Goal: Task Accomplishment & Management: Complete application form

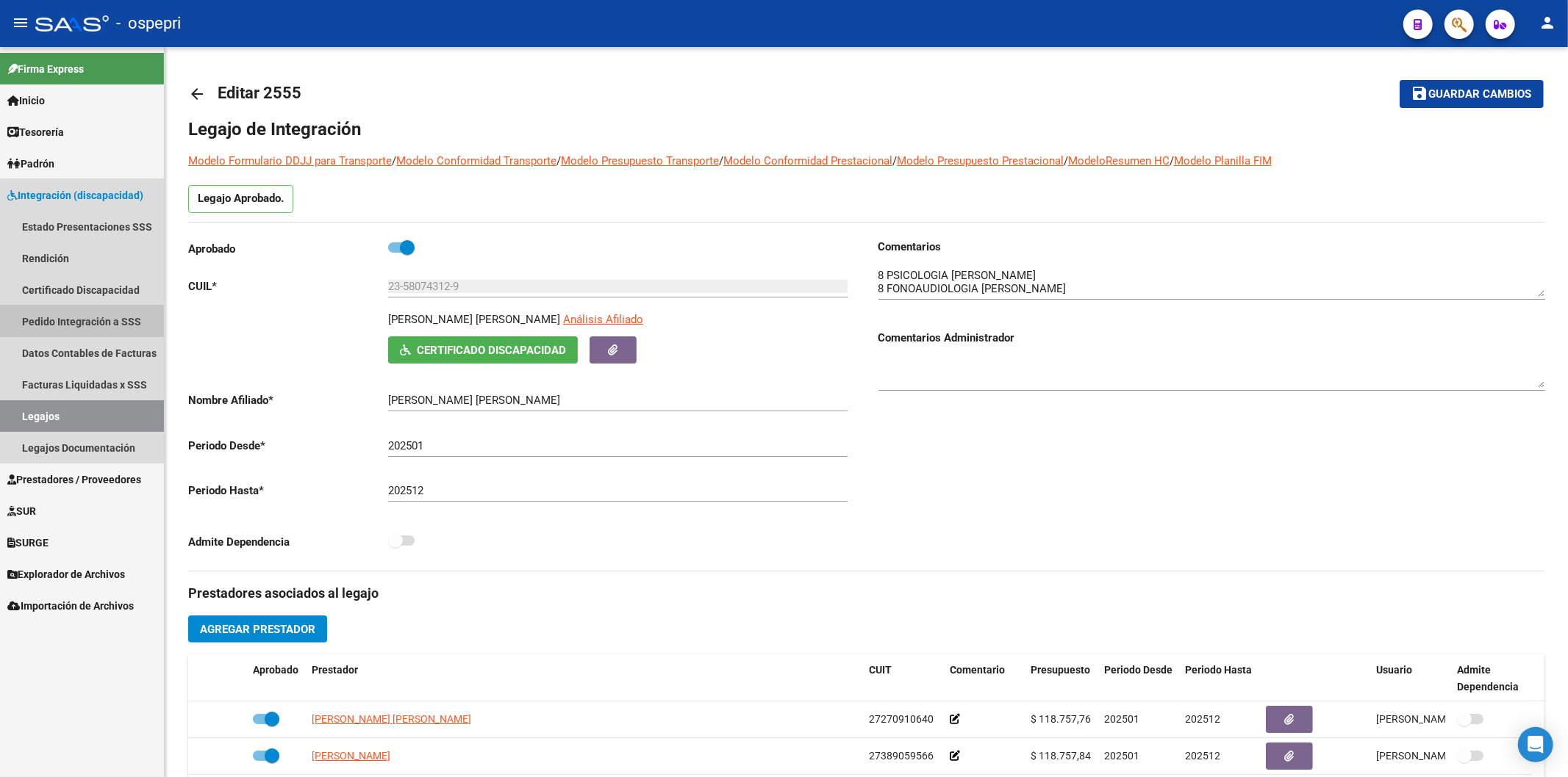
click at [86, 327] on link "Pedido Integración a SSS" at bounding box center [82, 321] width 164 height 32
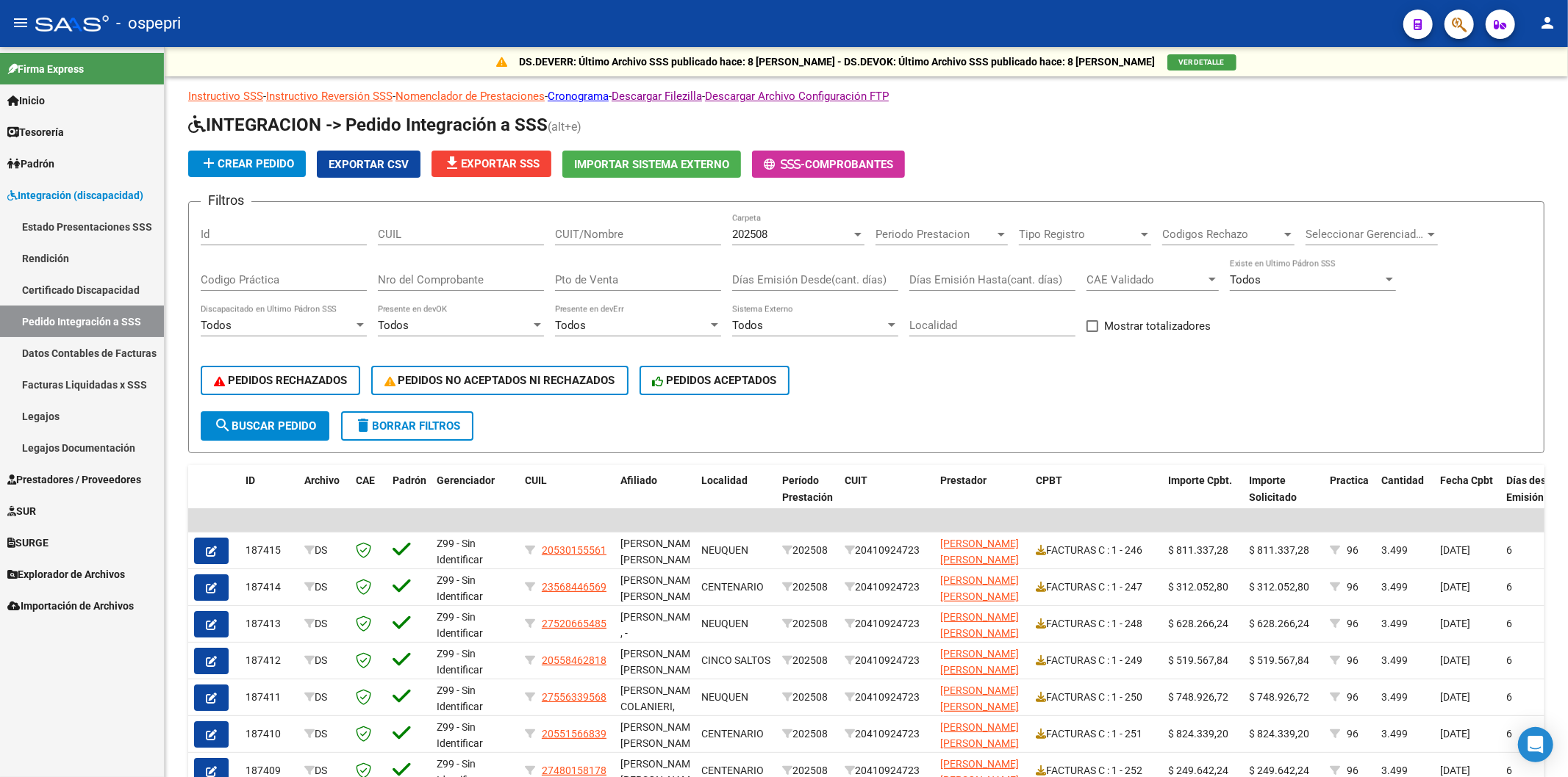
click at [660, 243] on div "CUIT/Nombre" at bounding box center [637, 229] width 166 height 32
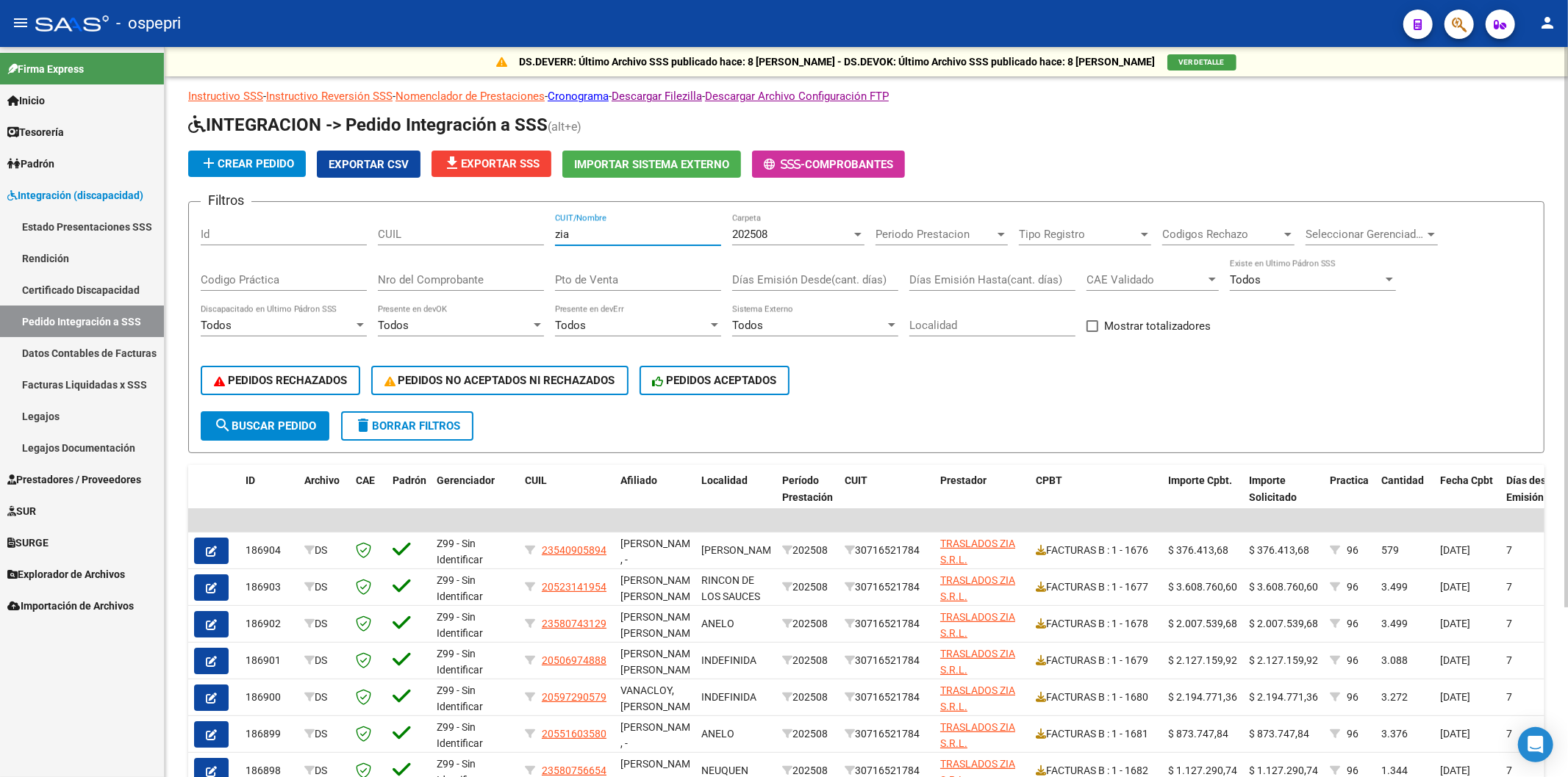
type input "zia"
click at [750, 240] on span "202508" at bounding box center [749, 234] width 36 height 13
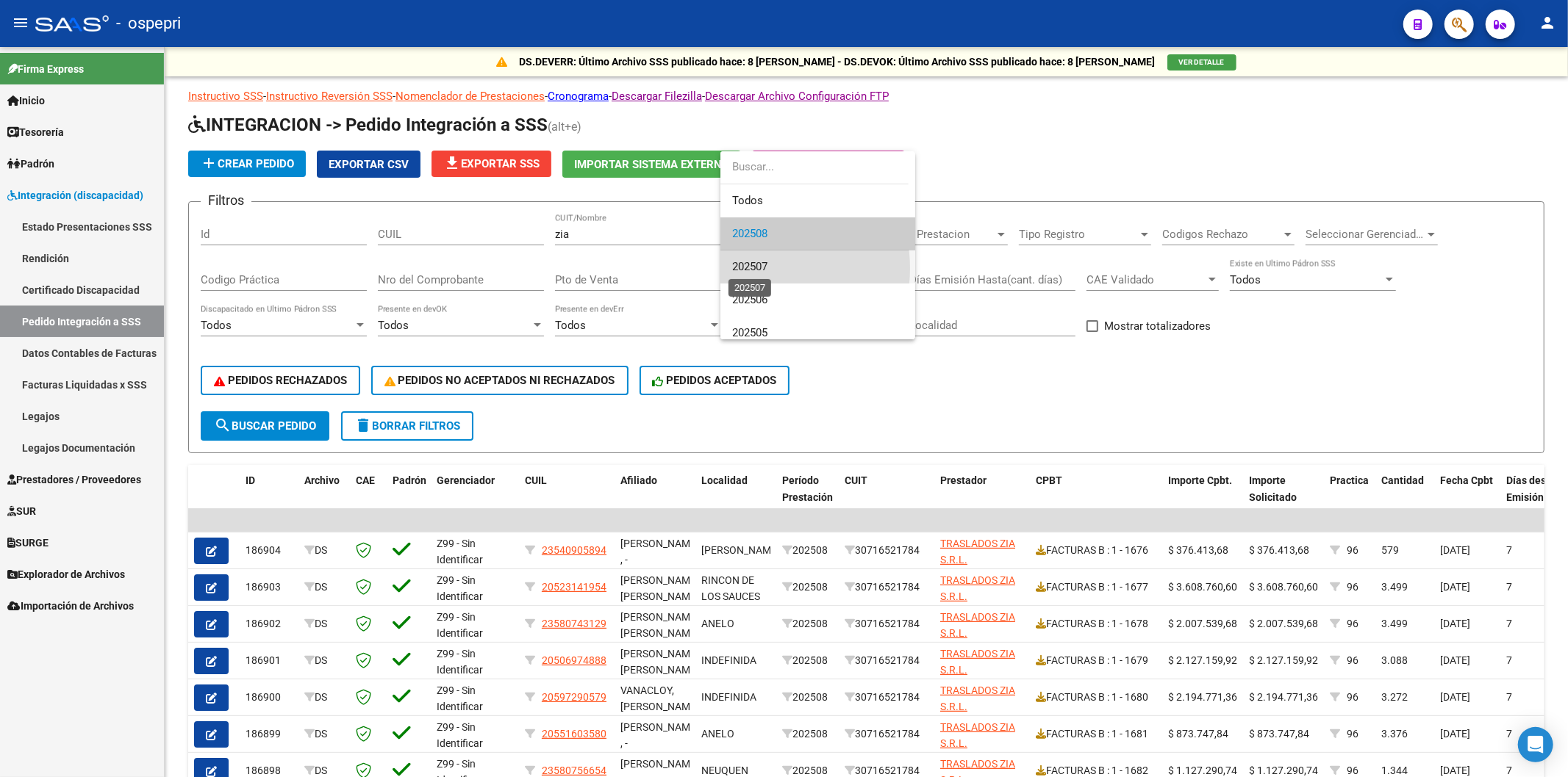
click at [755, 269] on span "202507" at bounding box center [749, 267] width 36 height 13
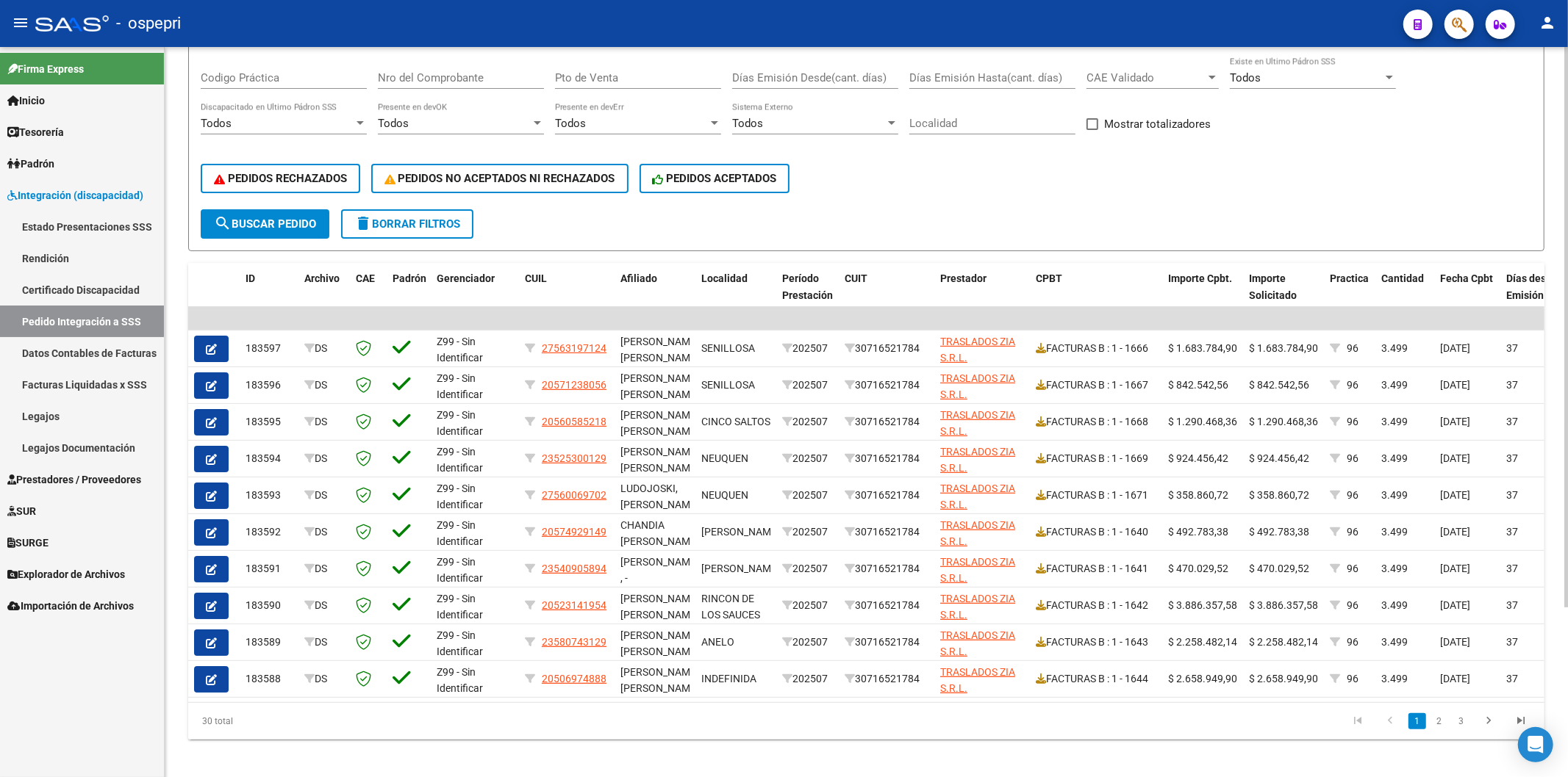
scroll to position [222, 0]
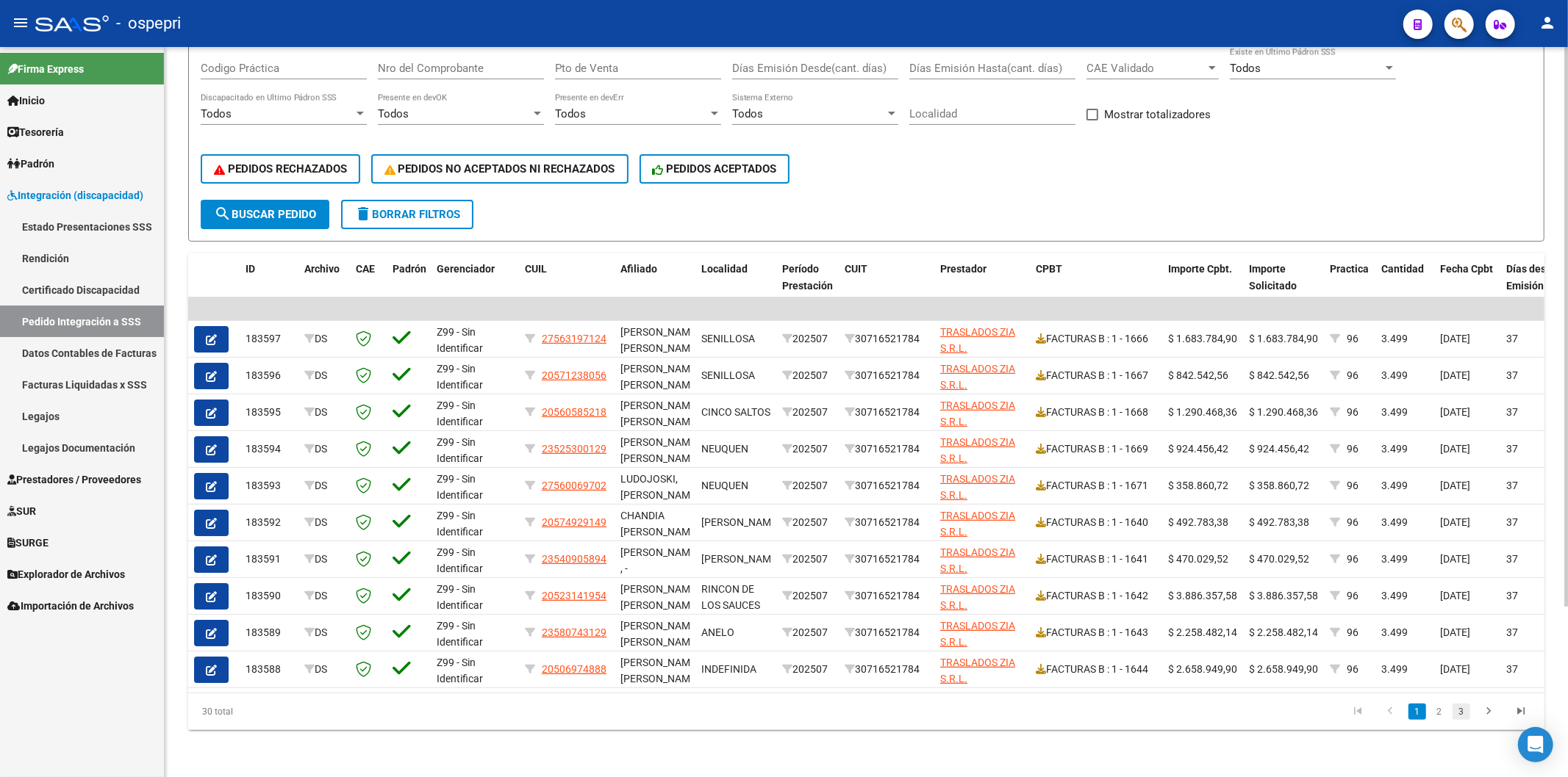
click at [1459, 713] on link "3" at bounding box center [1461, 712] width 17 height 16
click at [1422, 706] on link "1" at bounding box center [1416, 712] width 17 height 16
drag, startPoint x: 99, startPoint y: 483, endPoint x: 102, endPoint y: 475, distance: 8.5
click at [99, 482] on span "Prestadores / Proveedores" at bounding box center [74, 480] width 133 height 16
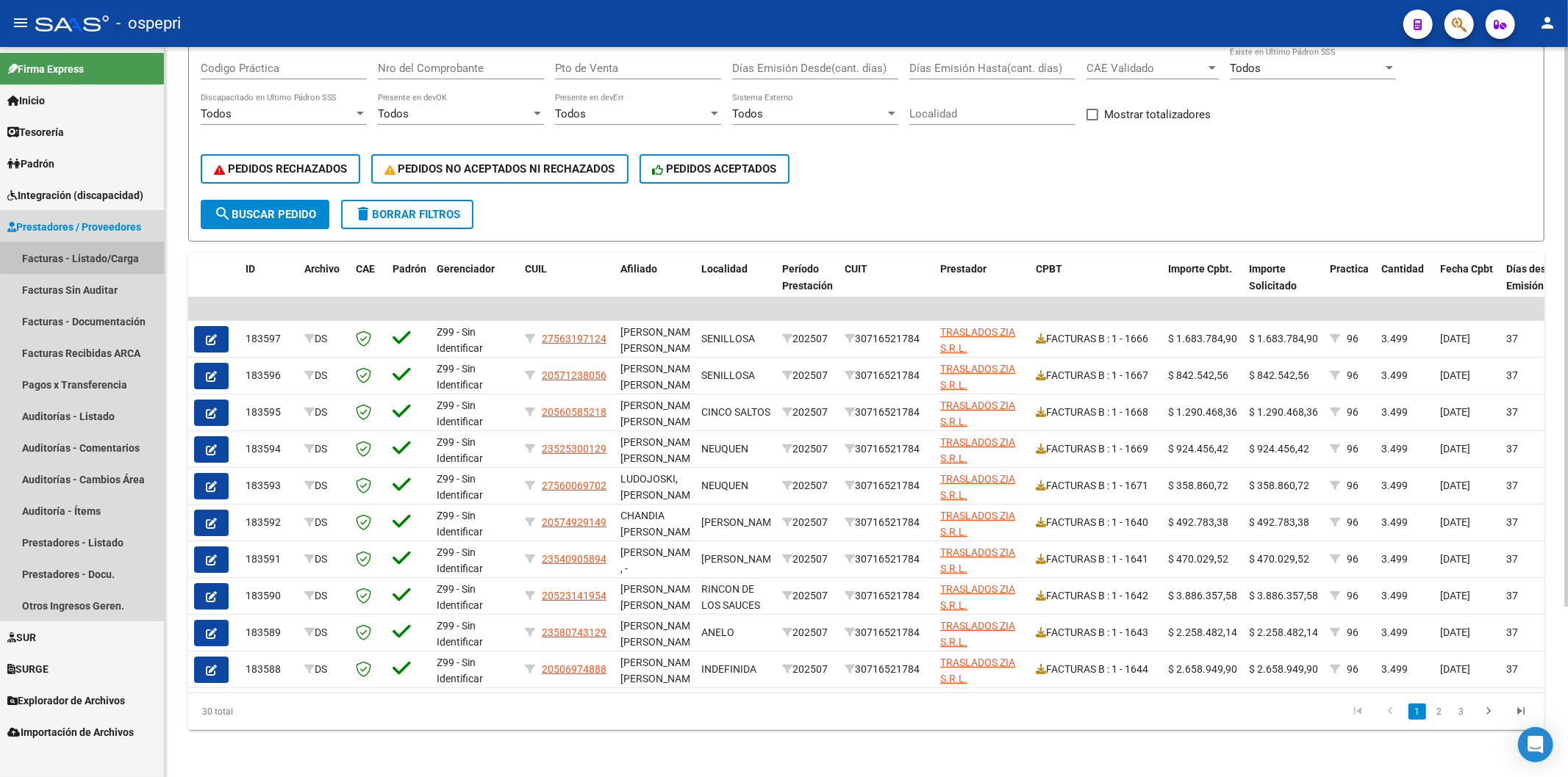
click at [143, 250] on link "Facturas - Listado/Carga" at bounding box center [82, 258] width 164 height 32
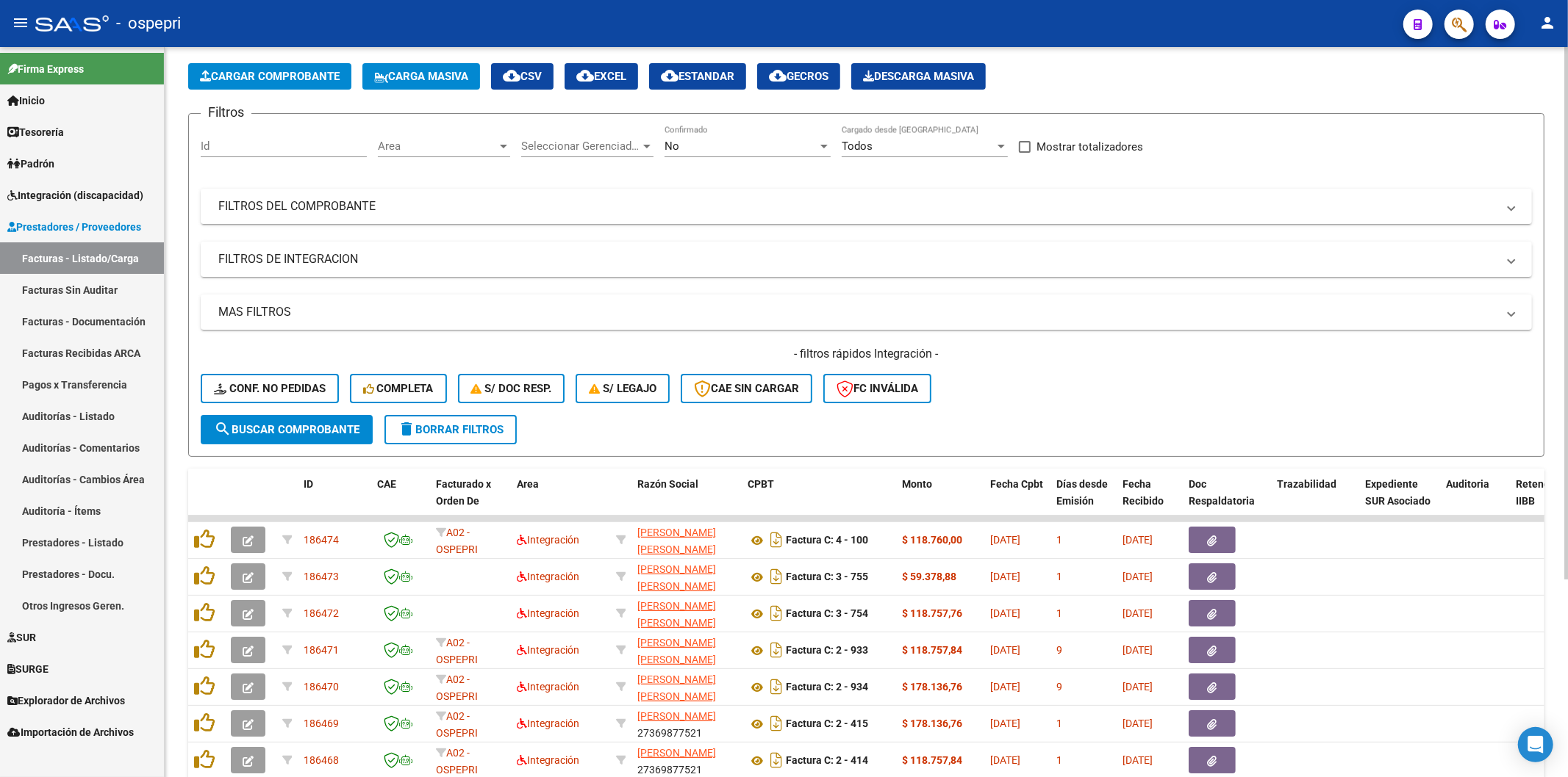
scroll to position [271, 0]
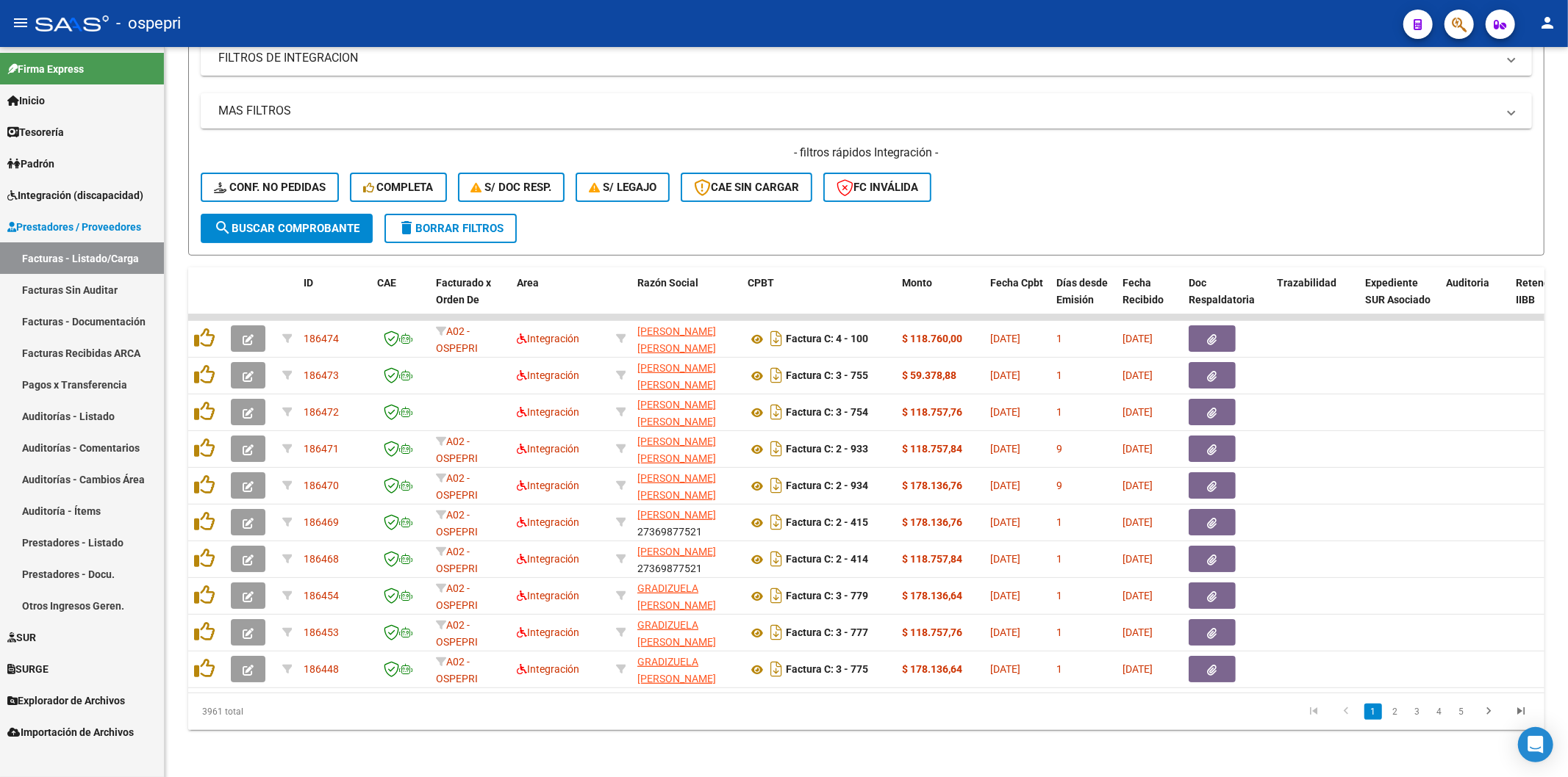
click at [60, 708] on link "Explorador de Archivos" at bounding box center [82, 700] width 164 height 32
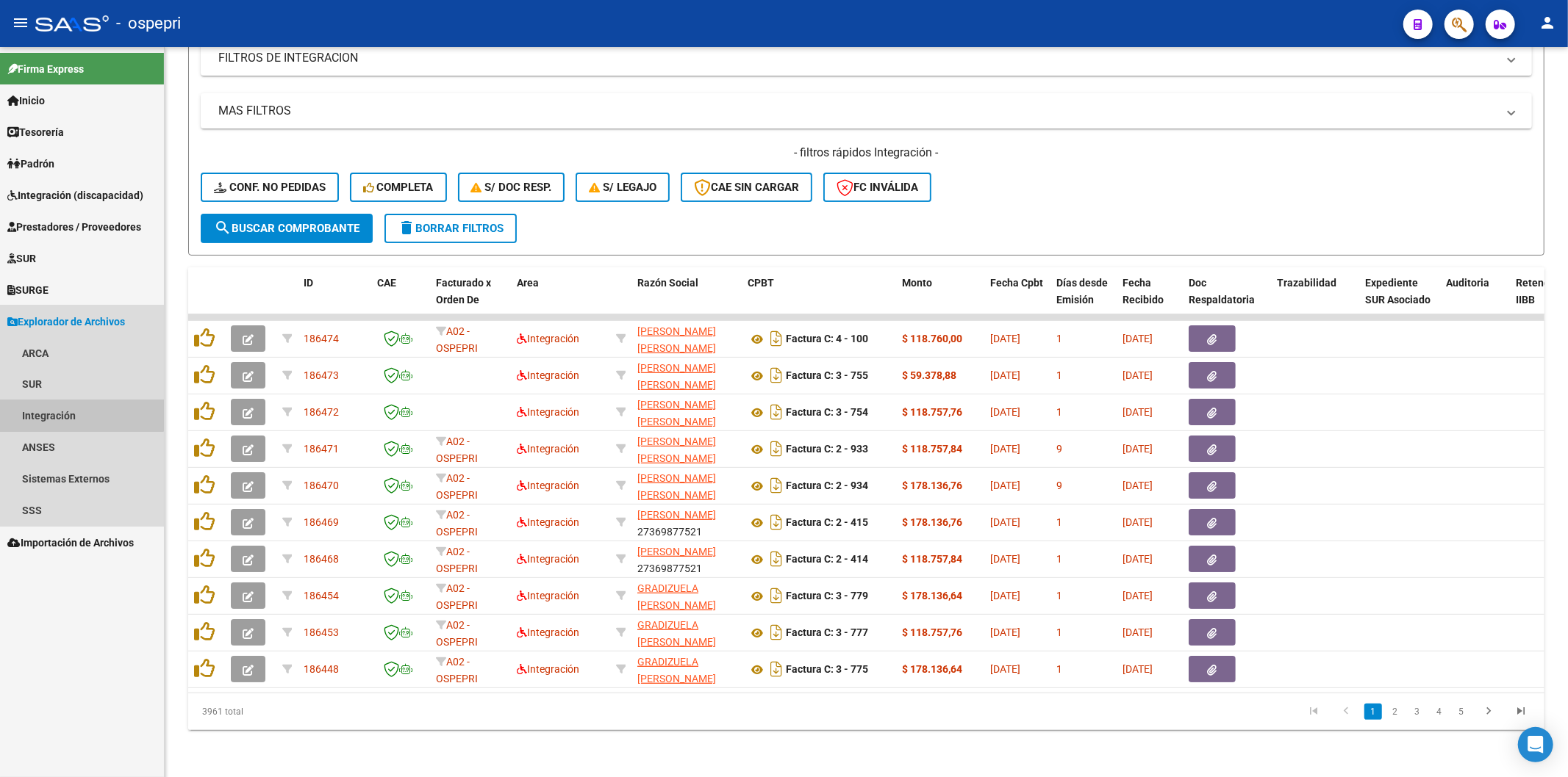
click at [47, 402] on link "Integración" at bounding box center [82, 415] width 164 height 32
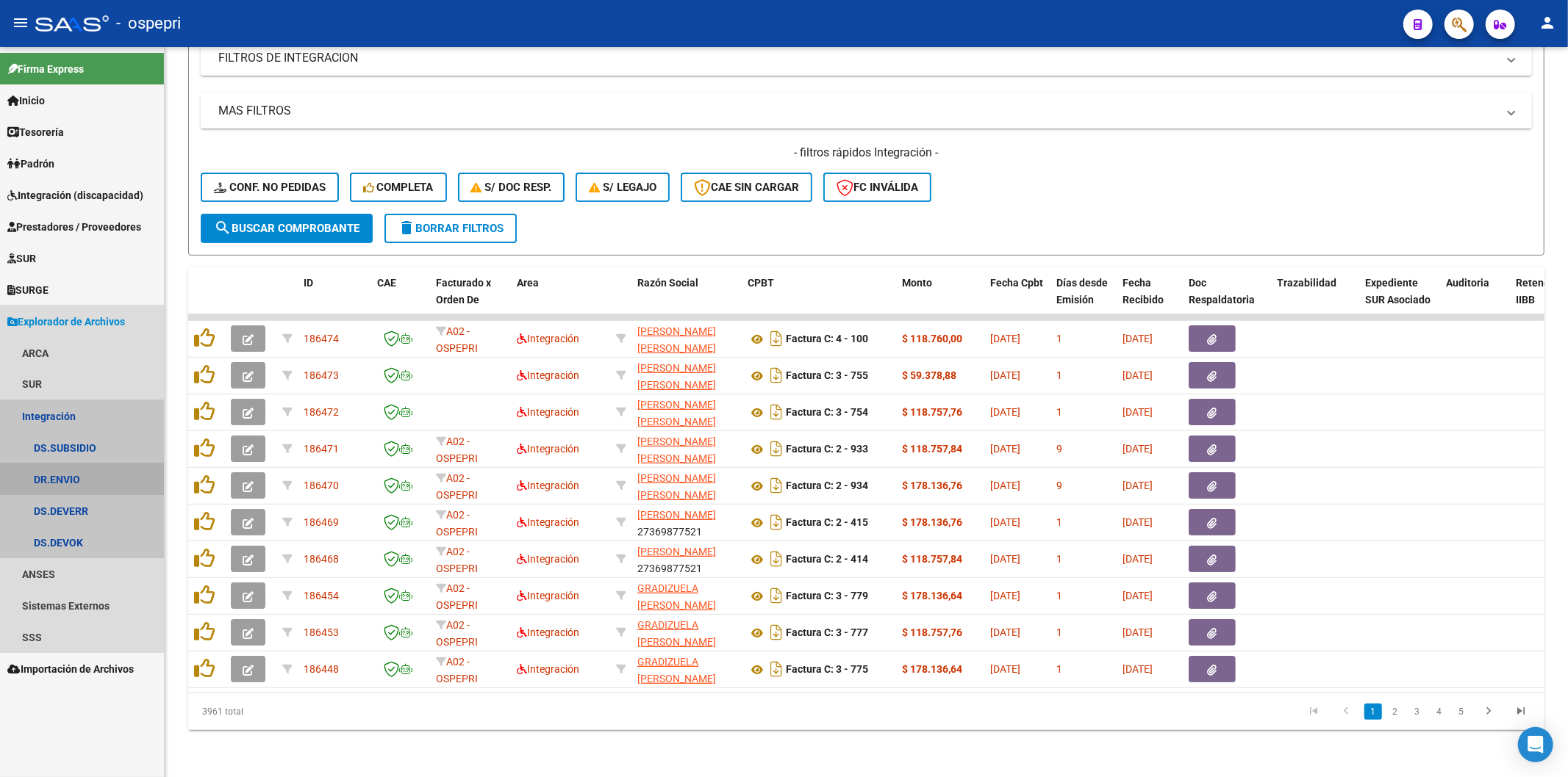
click at [62, 484] on link "DR.ENVIO" at bounding box center [82, 479] width 164 height 32
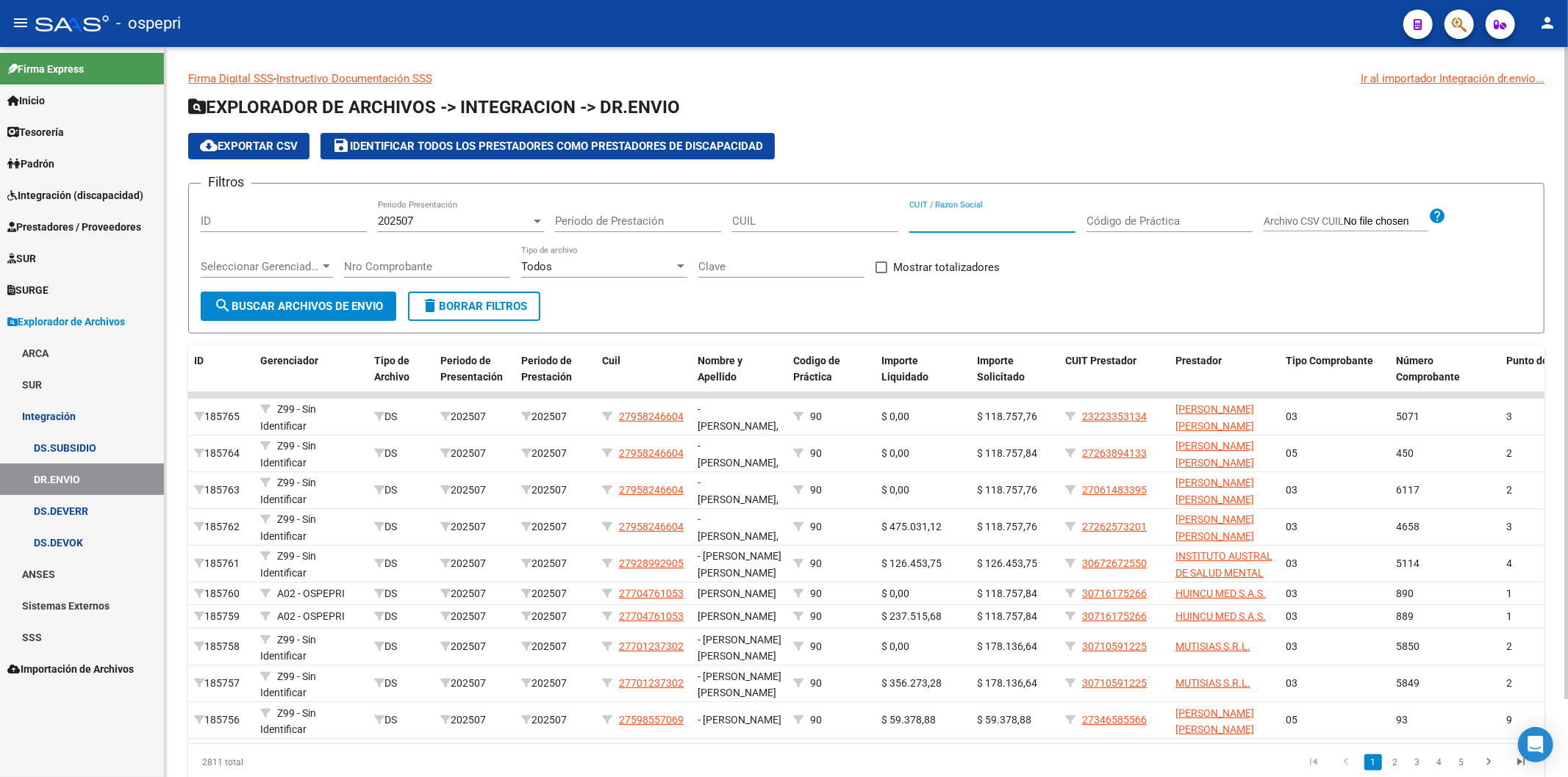
click at [1026, 215] on input "CUIT / Razon Social" at bounding box center [991, 222] width 166 height 13
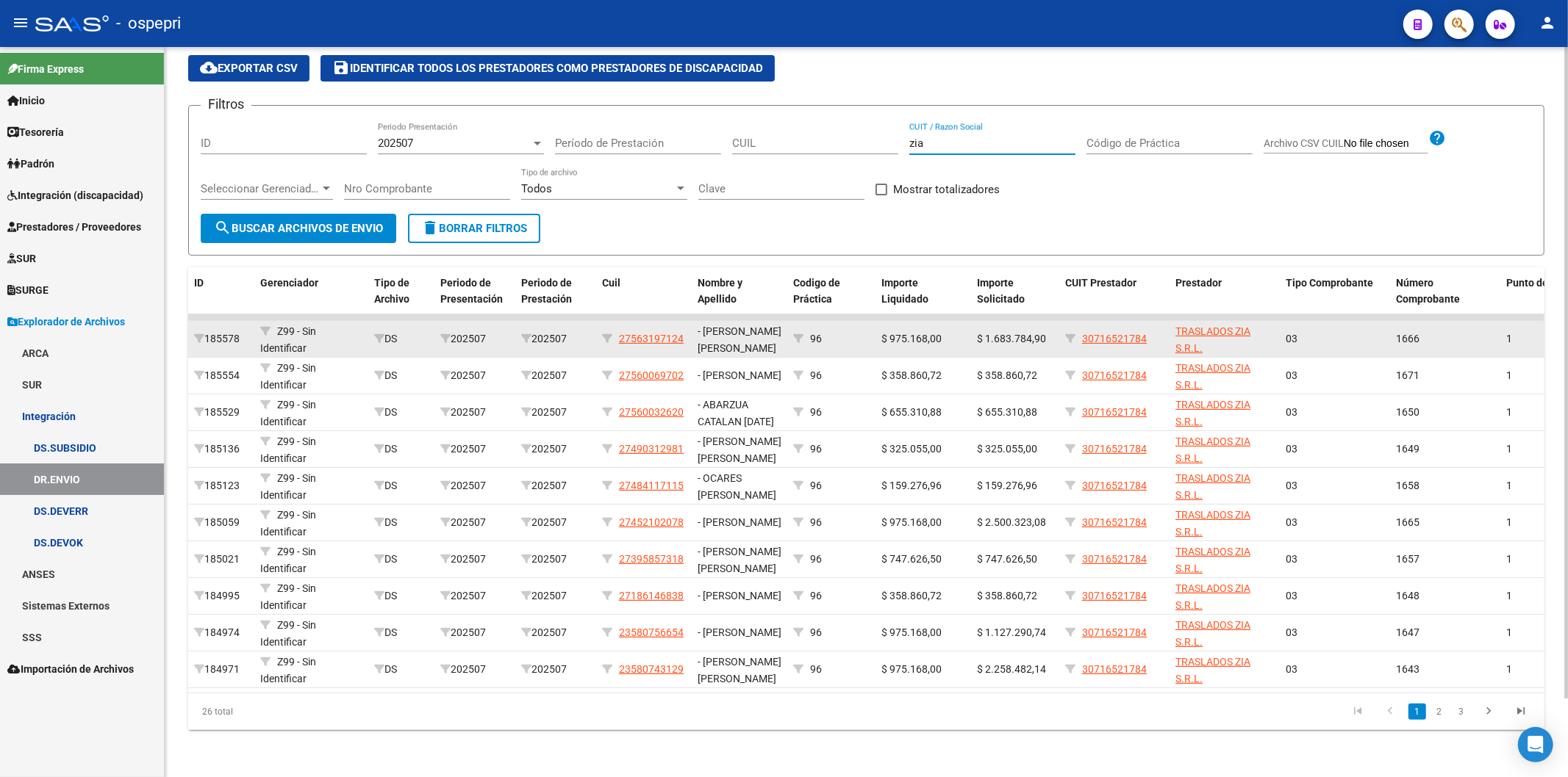
scroll to position [88, 0]
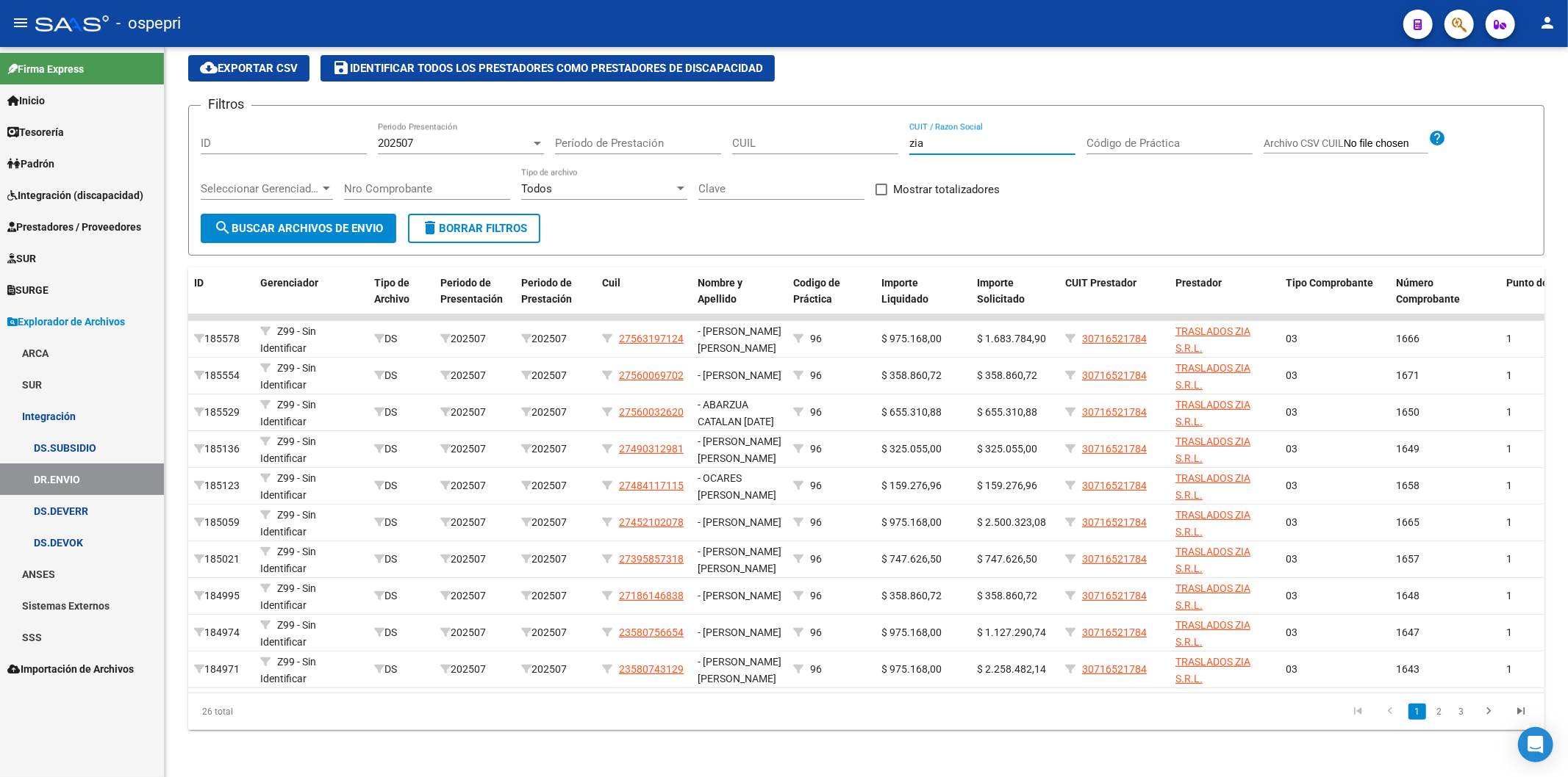
type input "zia"
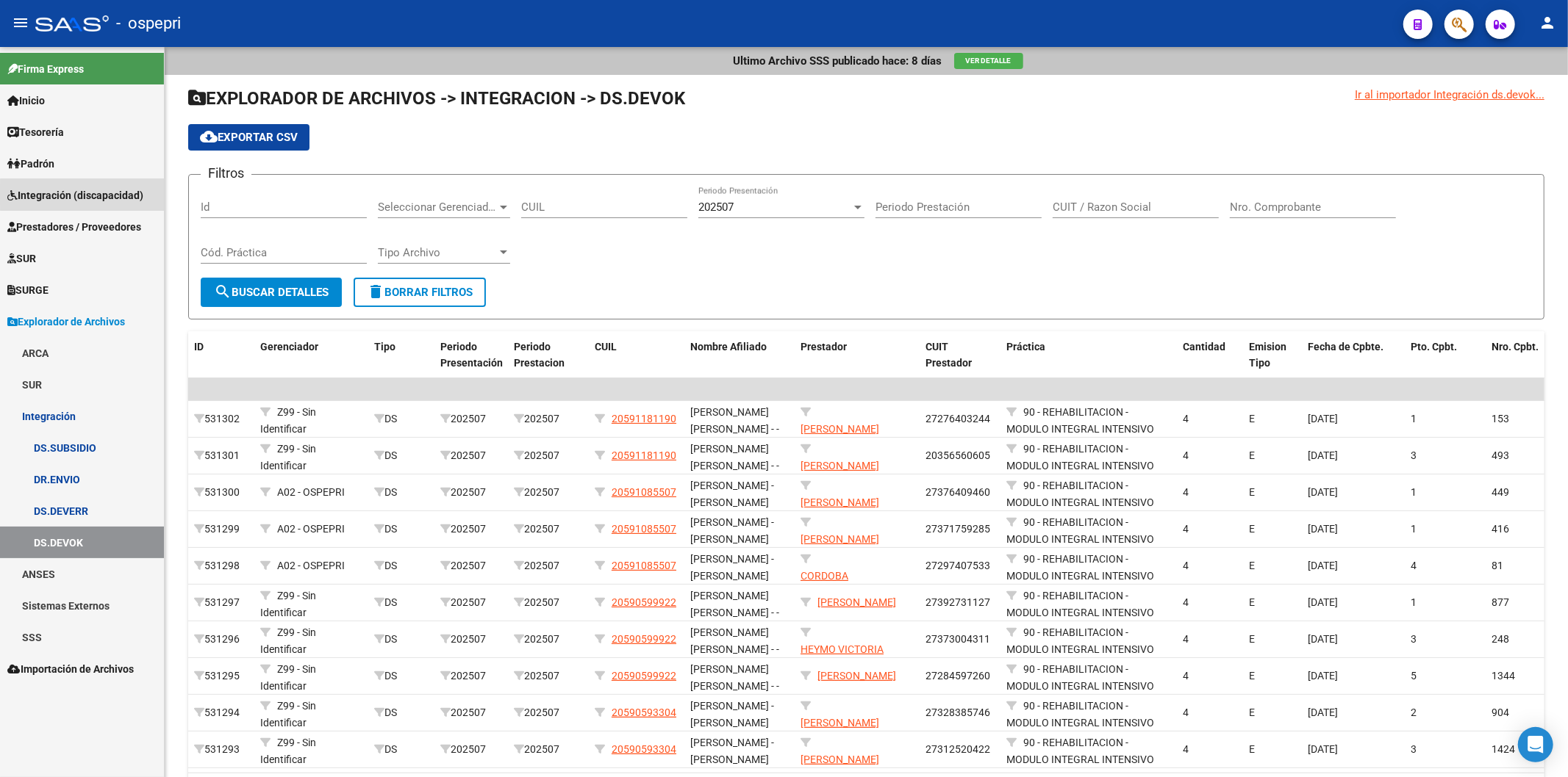
drag, startPoint x: 86, startPoint y: 195, endPoint x: 80, endPoint y: 225, distance: 30.6
click at [86, 196] on span "Integración (discapacidad)" at bounding box center [76, 195] width 136 height 16
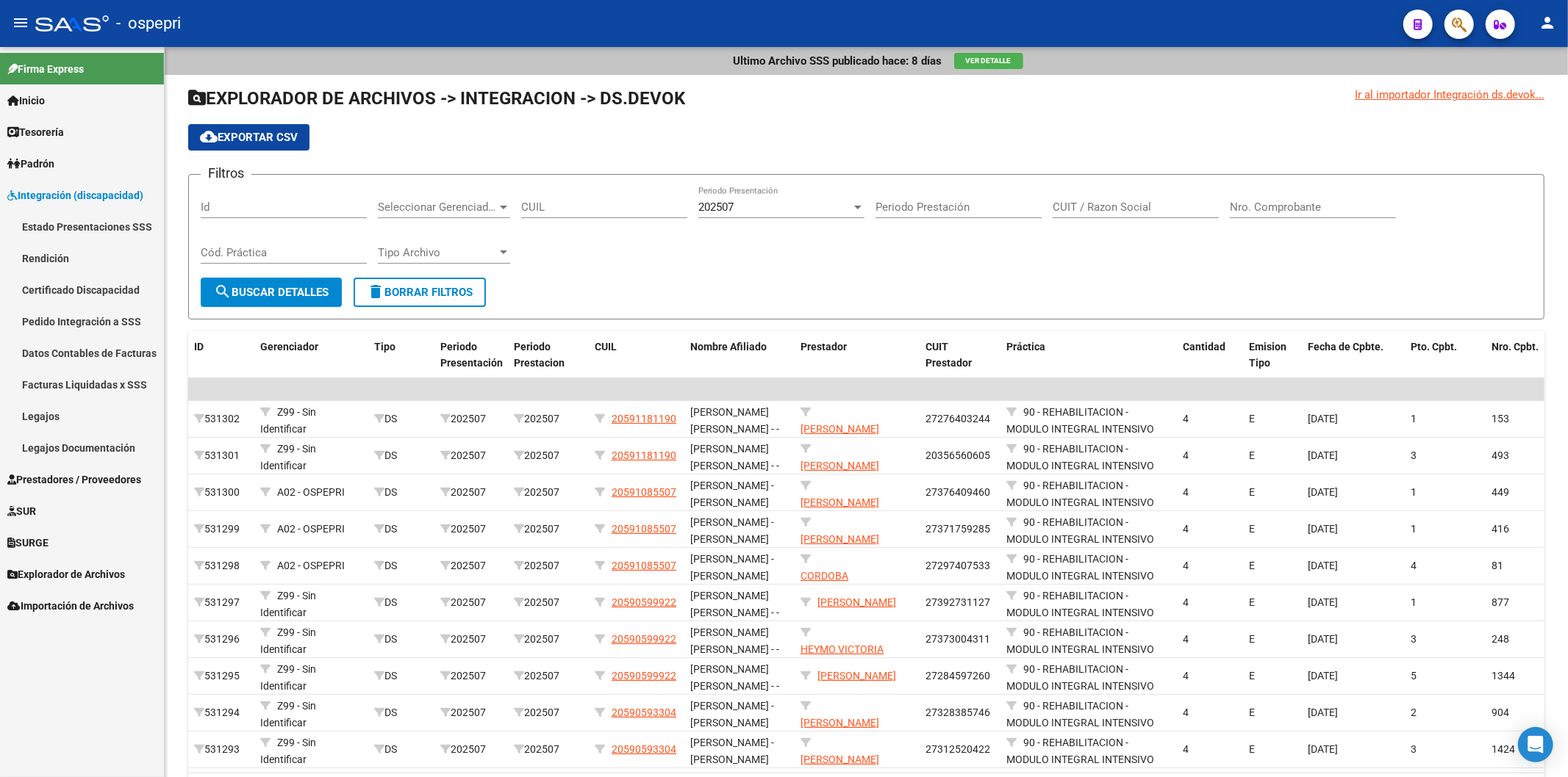
click at [77, 259] on link "Rendición" at bounding box center [82, 258] width 164 height 32
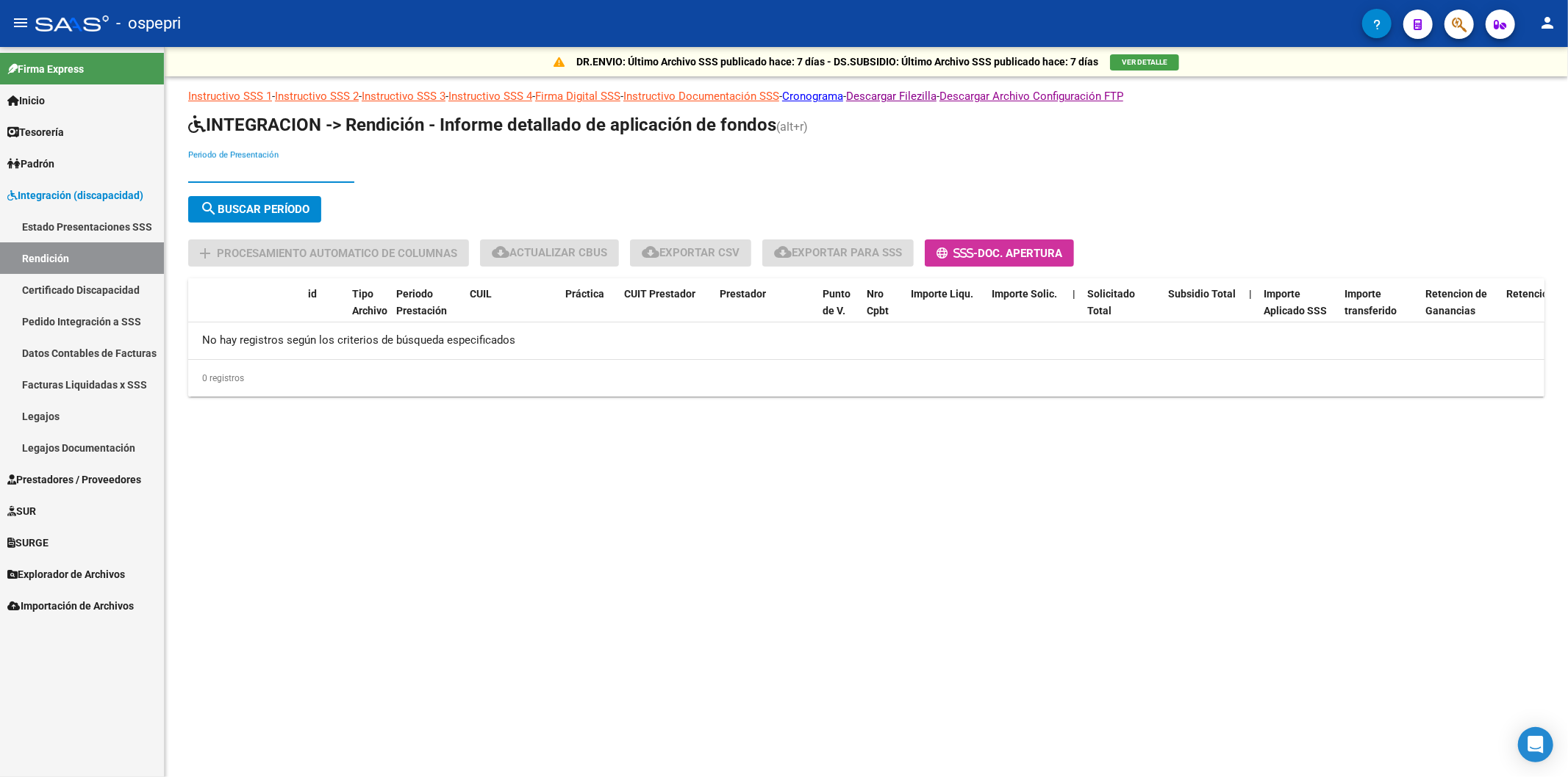
click at [227, 172] on input "Periodo de Presentación" at bounding box center [271, 172] width 166 height 13
type input "202201"
click at [255, 203] on span "search Buscar Período" at bounding box center [254, 209] width 109 height 13
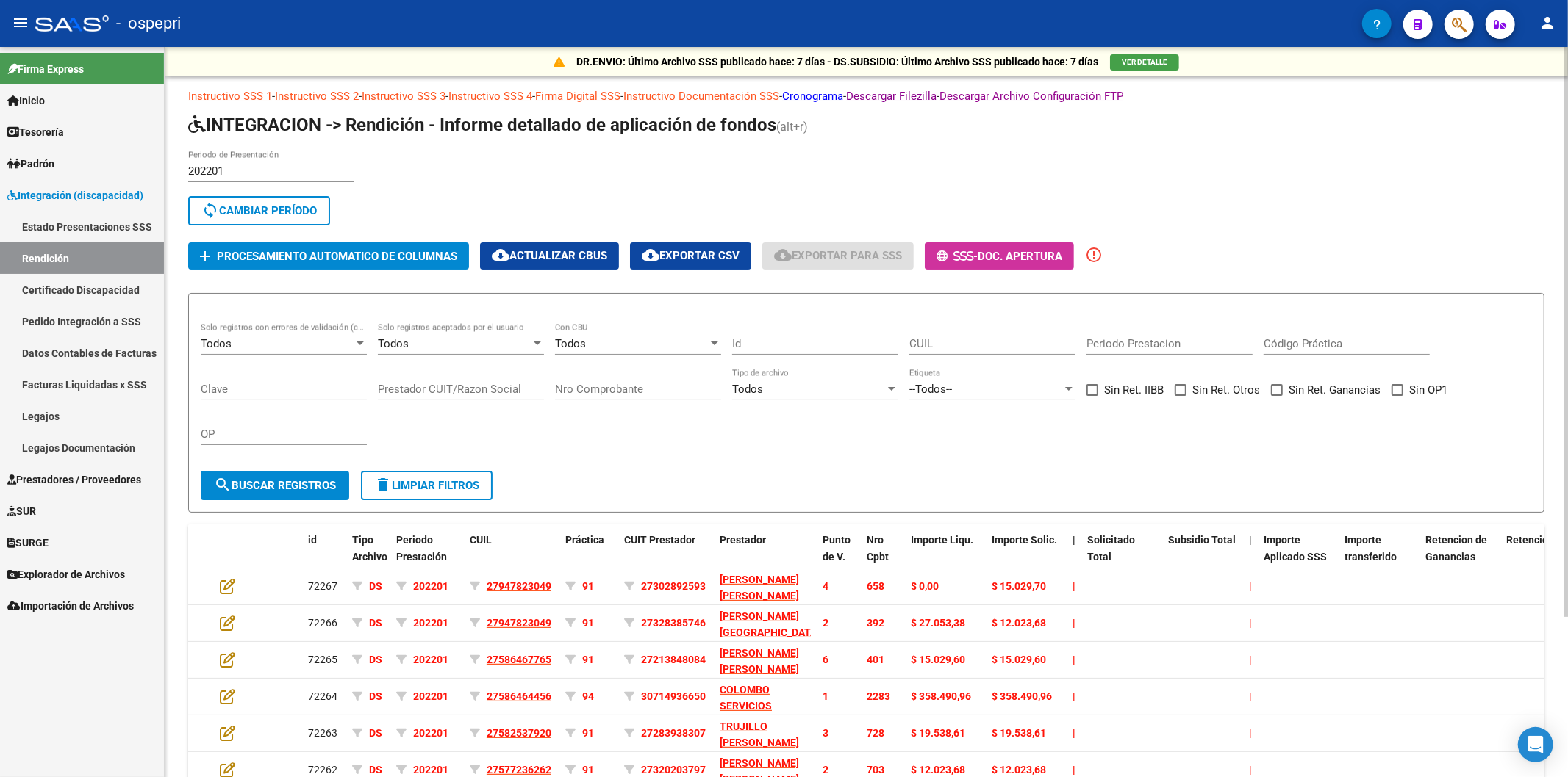
click at [351, 262] on button "add Procesamiento automatico de columnas" at bounding box center [328, 256] width 281 height 27
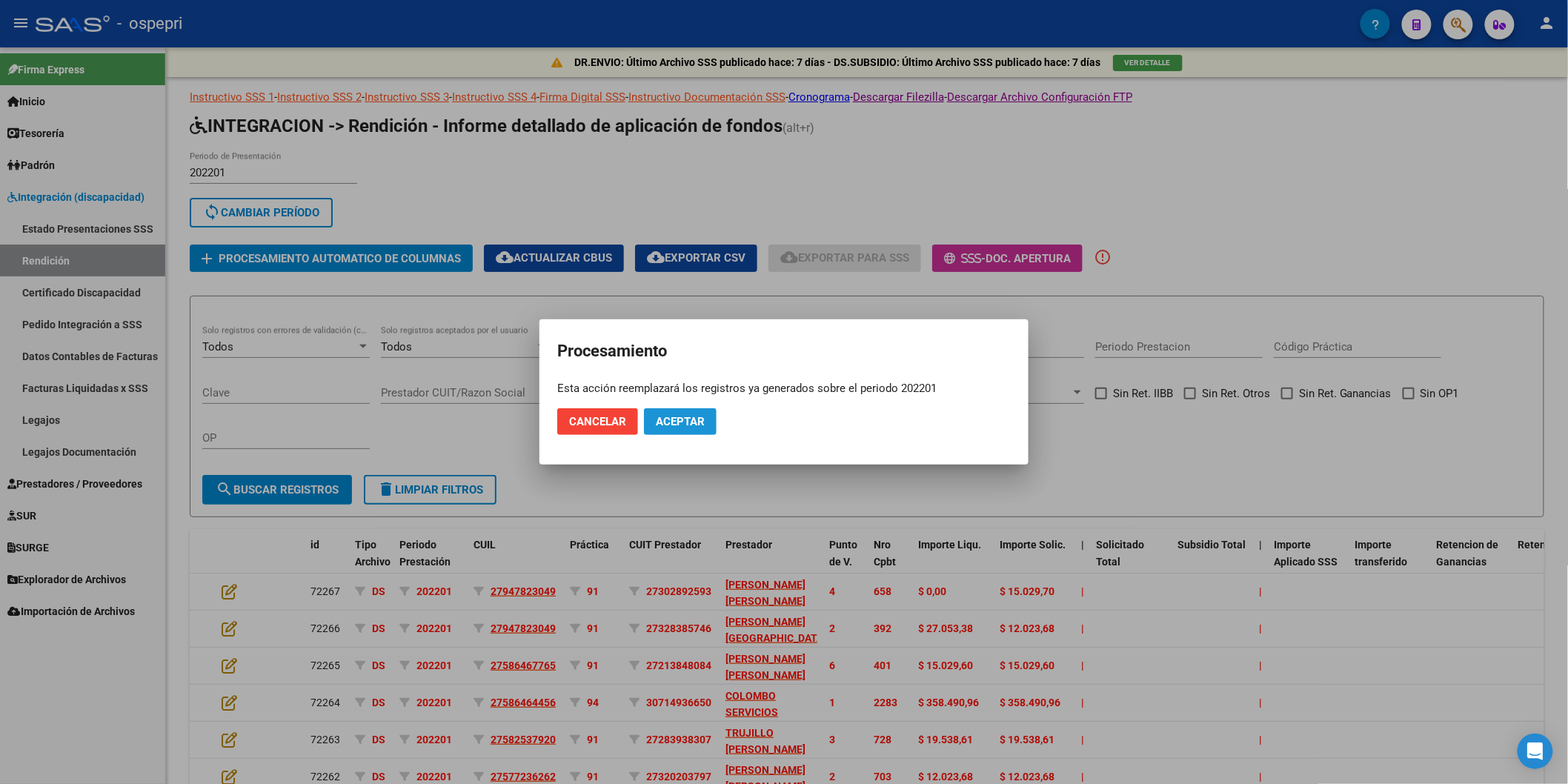
click at [672, 426] on span "Aceptar" at bounding box center [680, 422] width 49 height 14
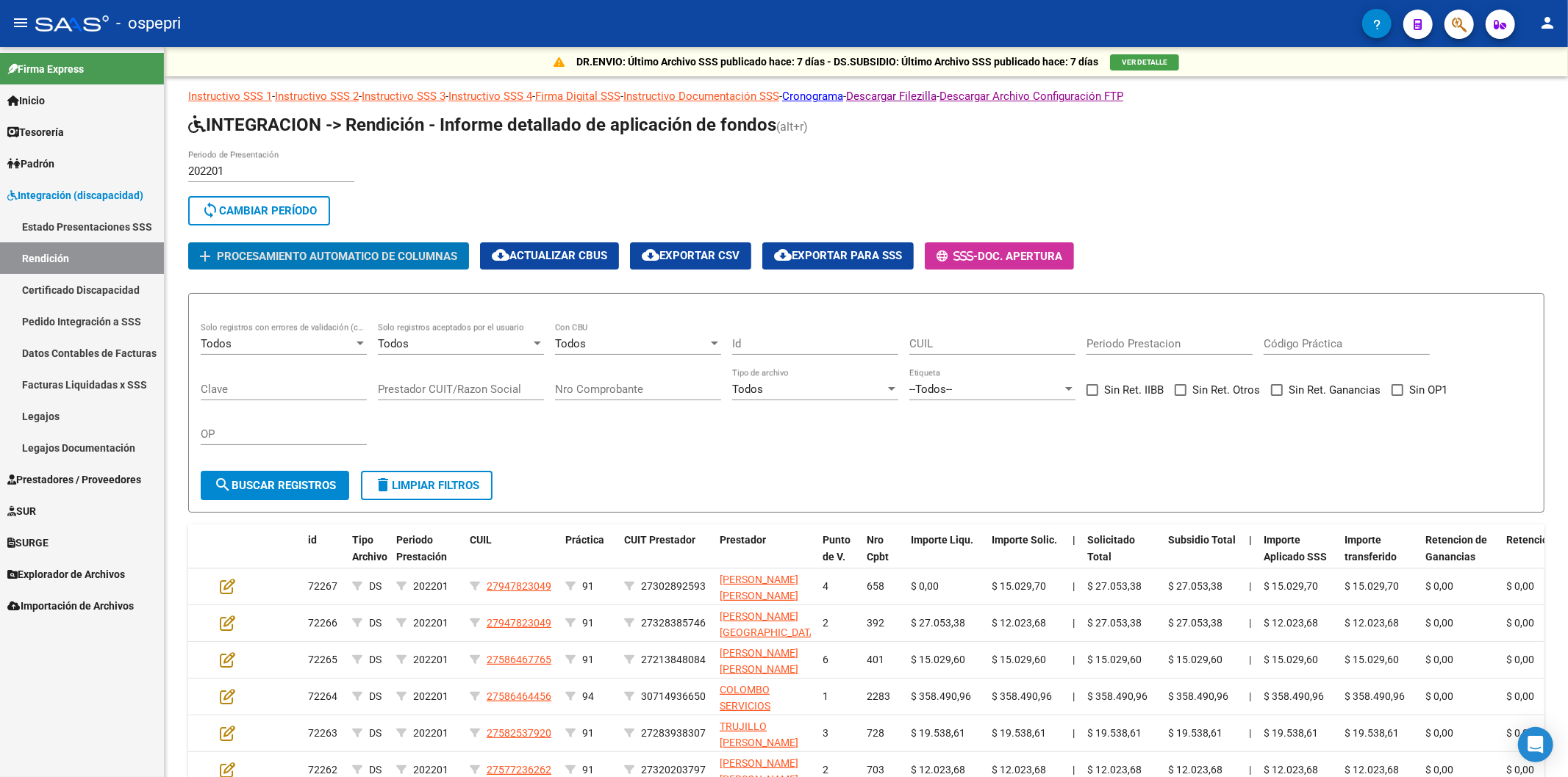
click at [131, 390] on link "Facturas Liquidadas x SSS" at bounding box center [82, 384] width 164 height 32
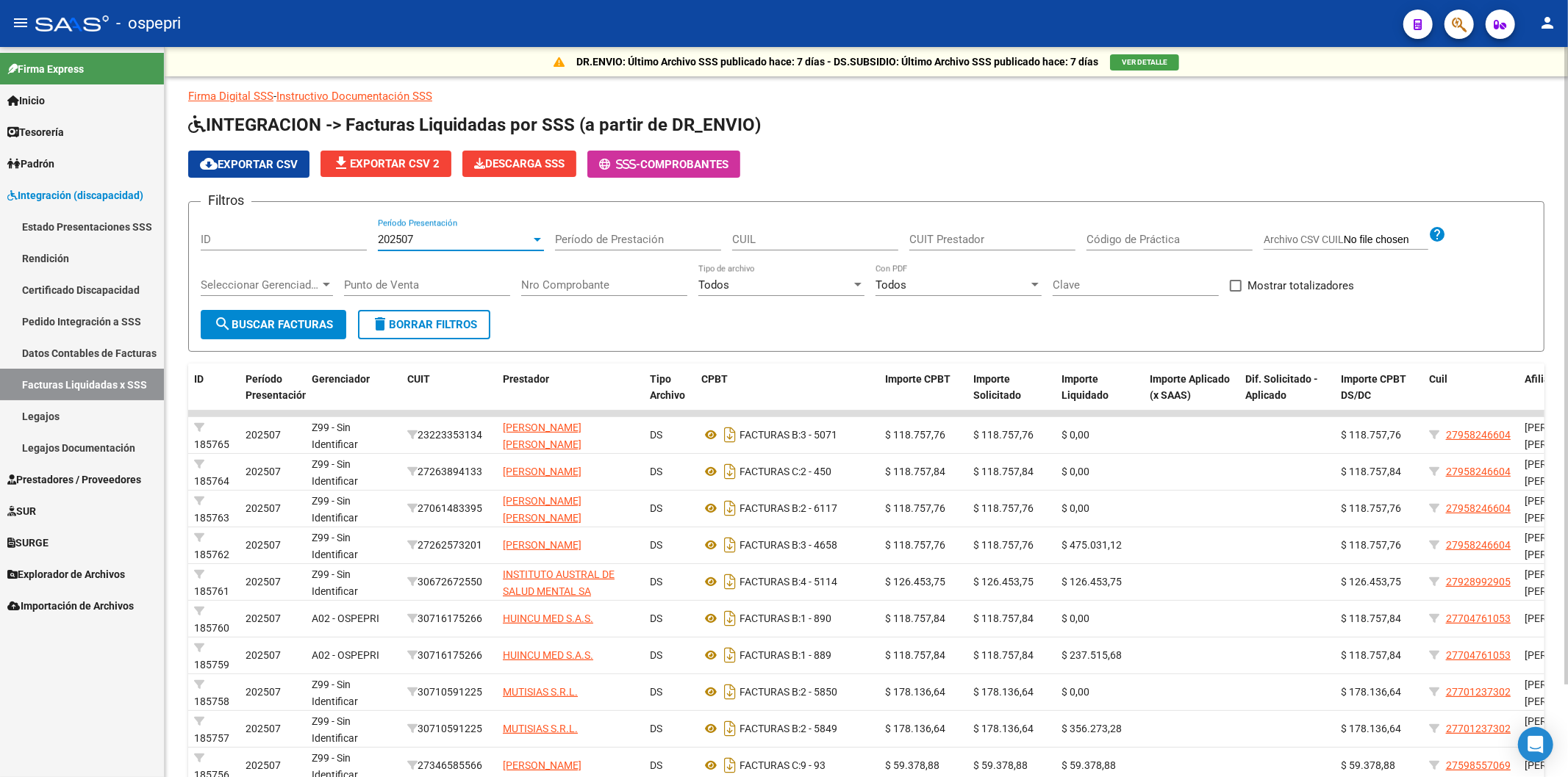
click at [407, 243] on span "202507" at bounding box center [395, 240] width 36 height 13
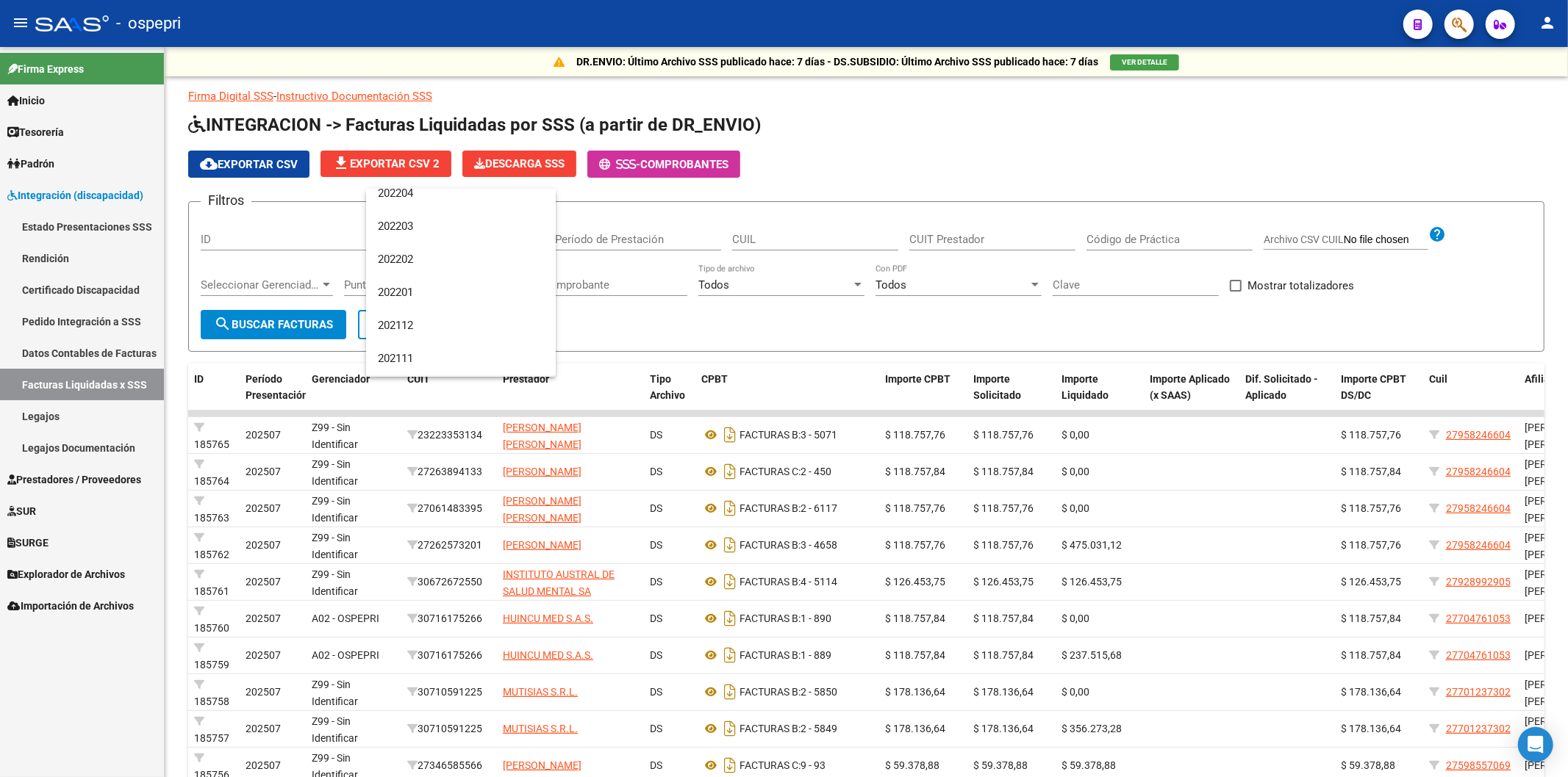
scroll to position [1306, 0]
click at [415, 324] on span "202201" at bounding box center [461, 321] width 166 height 33
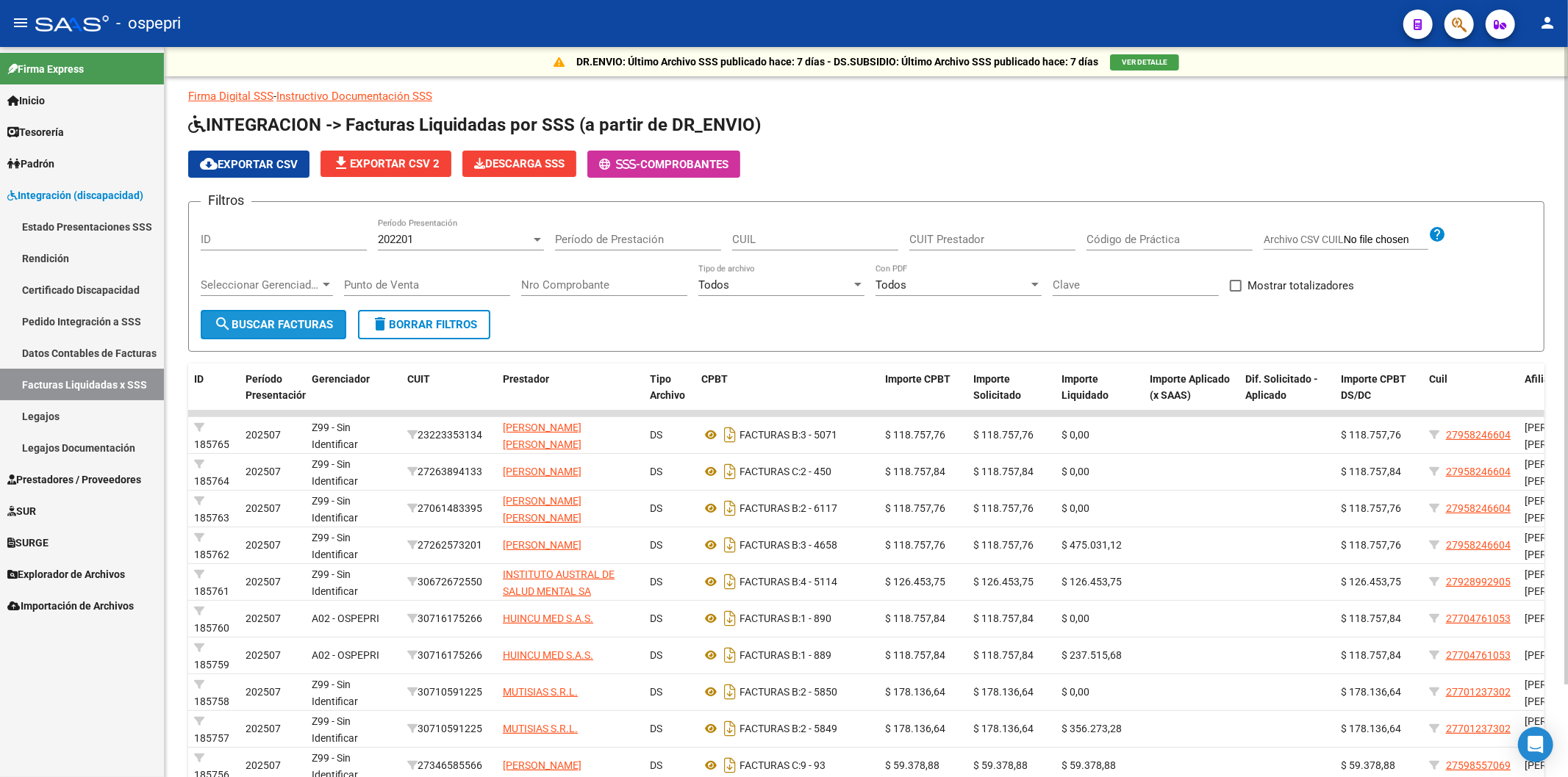
click at [276, 323] on span "search Buscar Facturas" at bounding box center [273, 325] width 119 height 13
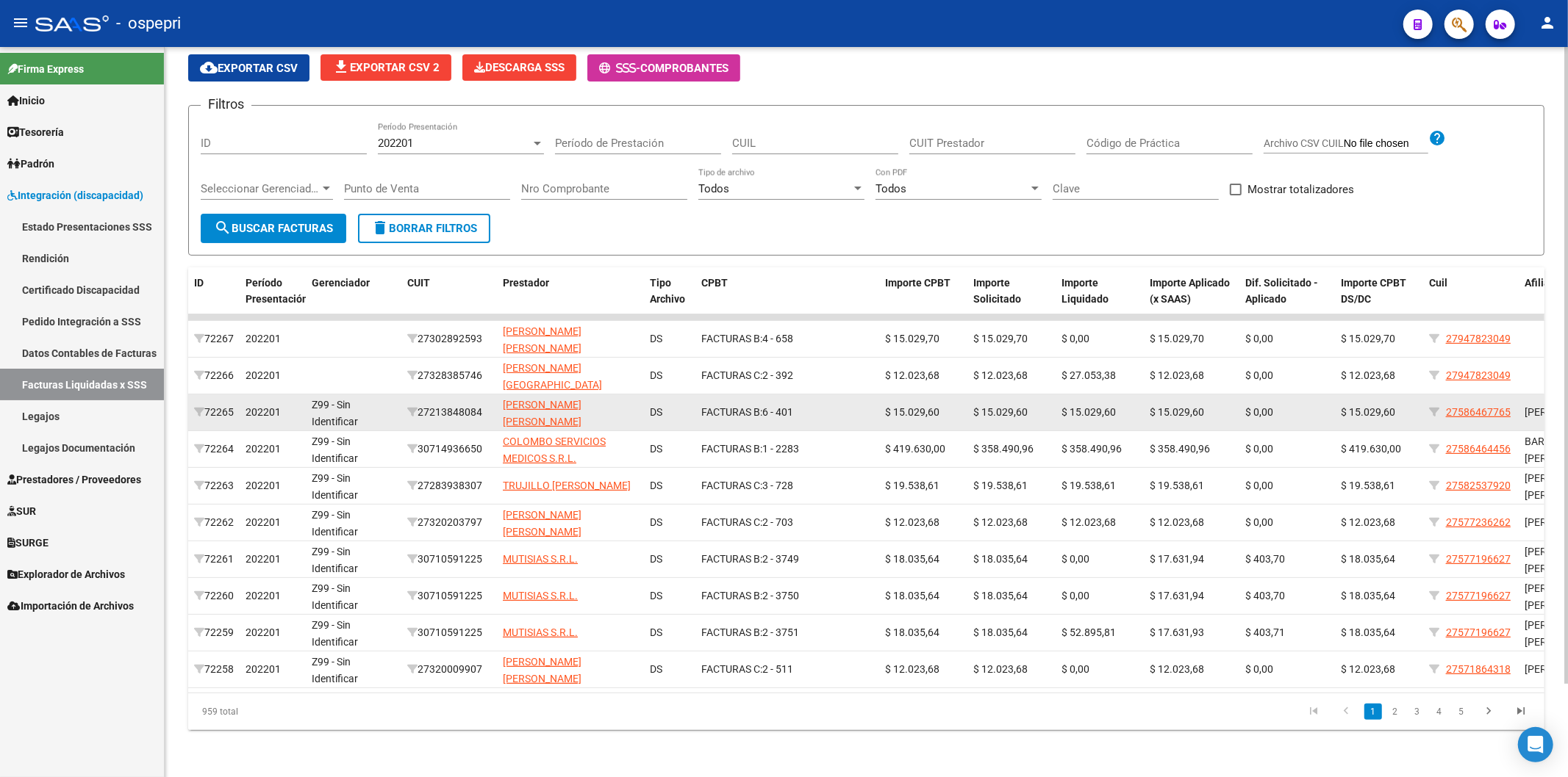
scroll to position [0, 0]
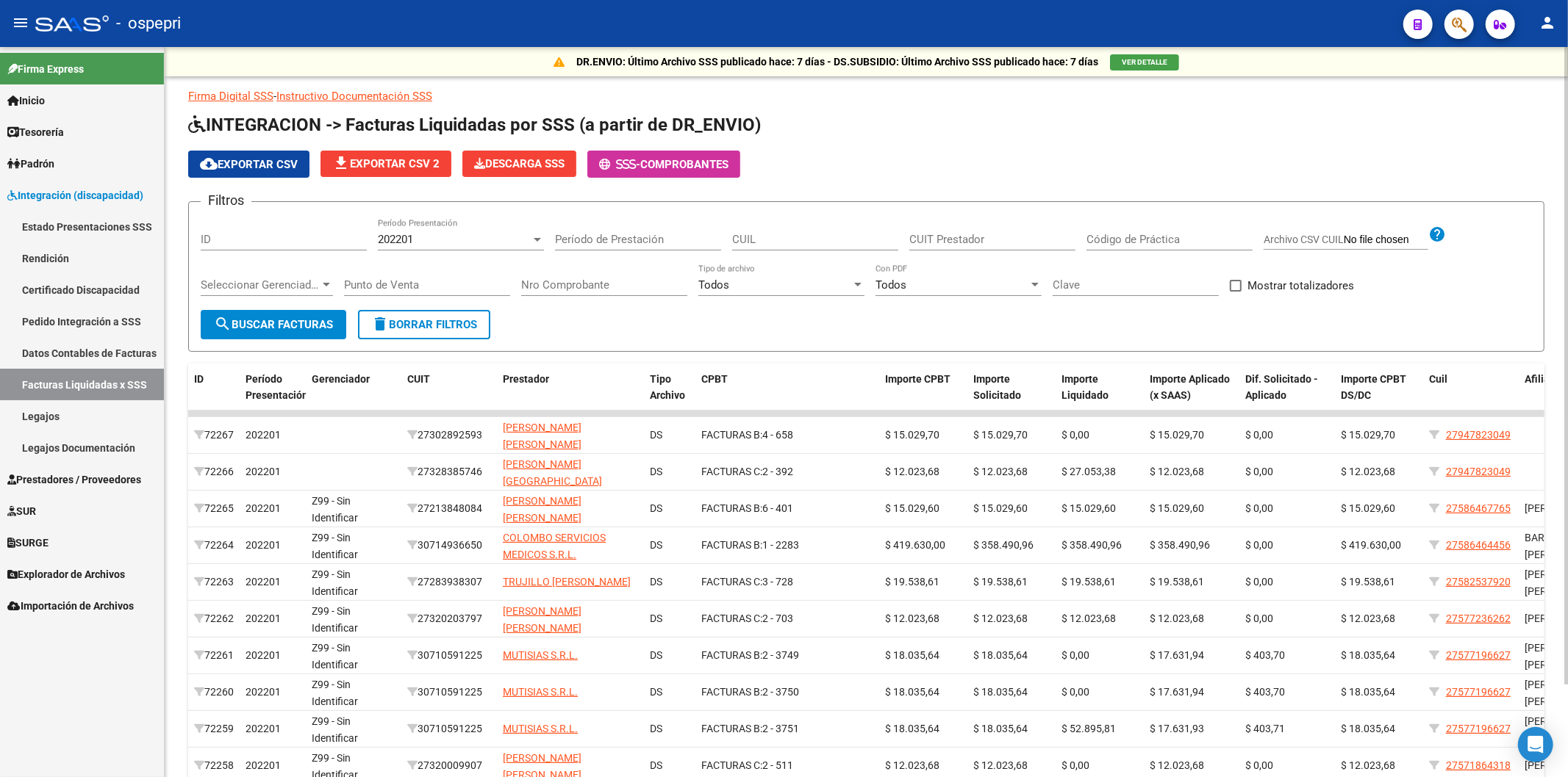
click at [277, 167] on span "cloud_download Exportar CSV" at bounding box center [249, 165] width 98 height 13
click at [978, 173] on div "cloud_download Exportar CSV file_download Exportar CSV 2 Descarga SSS - Comprob…" at bounding box center [866, 164] width 1356 height 27
click at [58, 358] on link "Datos Contables de Facturas" at bounding box center [82, 353] width 164 height 32
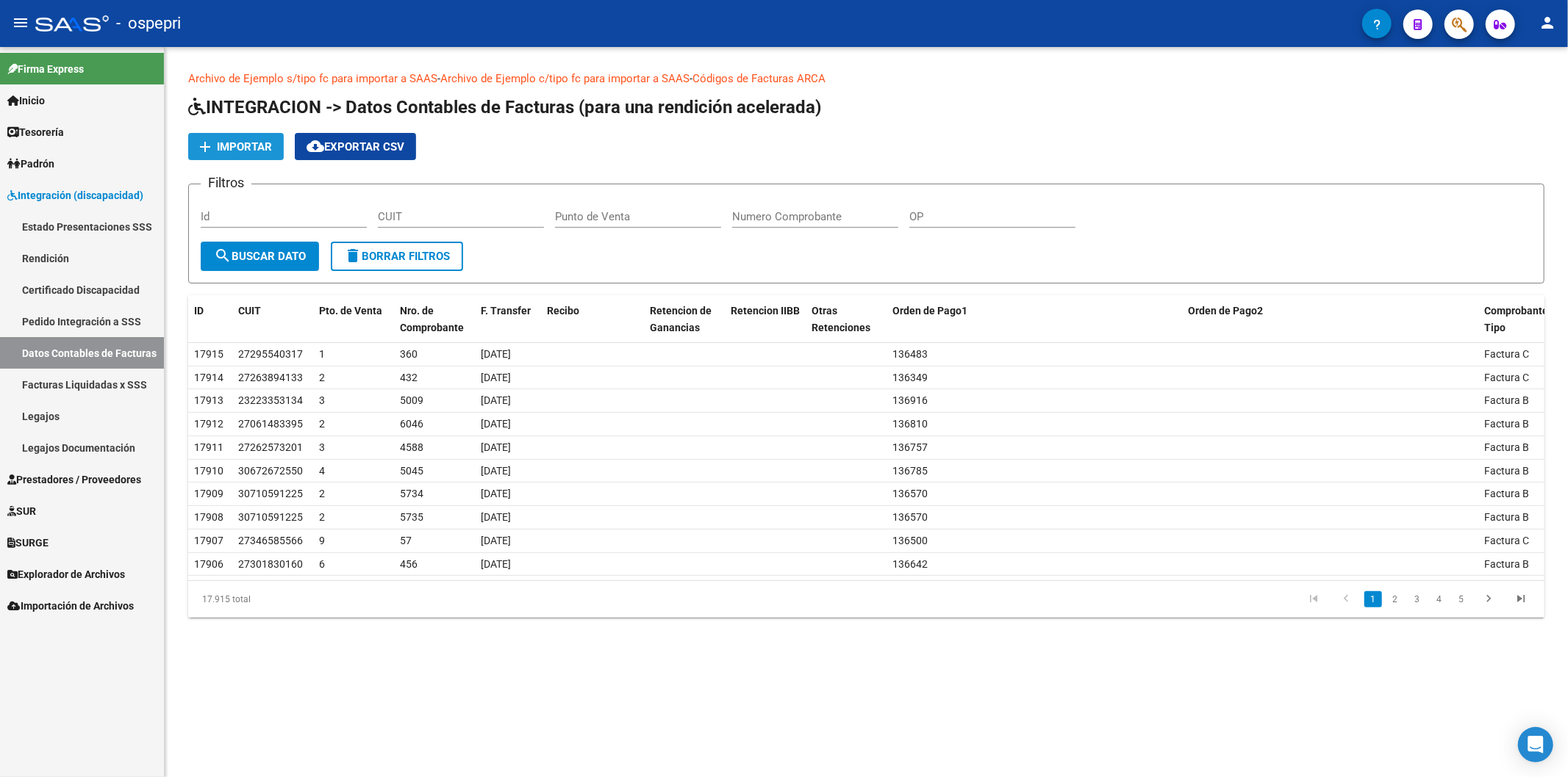
click at [229, 145] on span "Importar" at bounding box center [244, 147] width 55 height 13
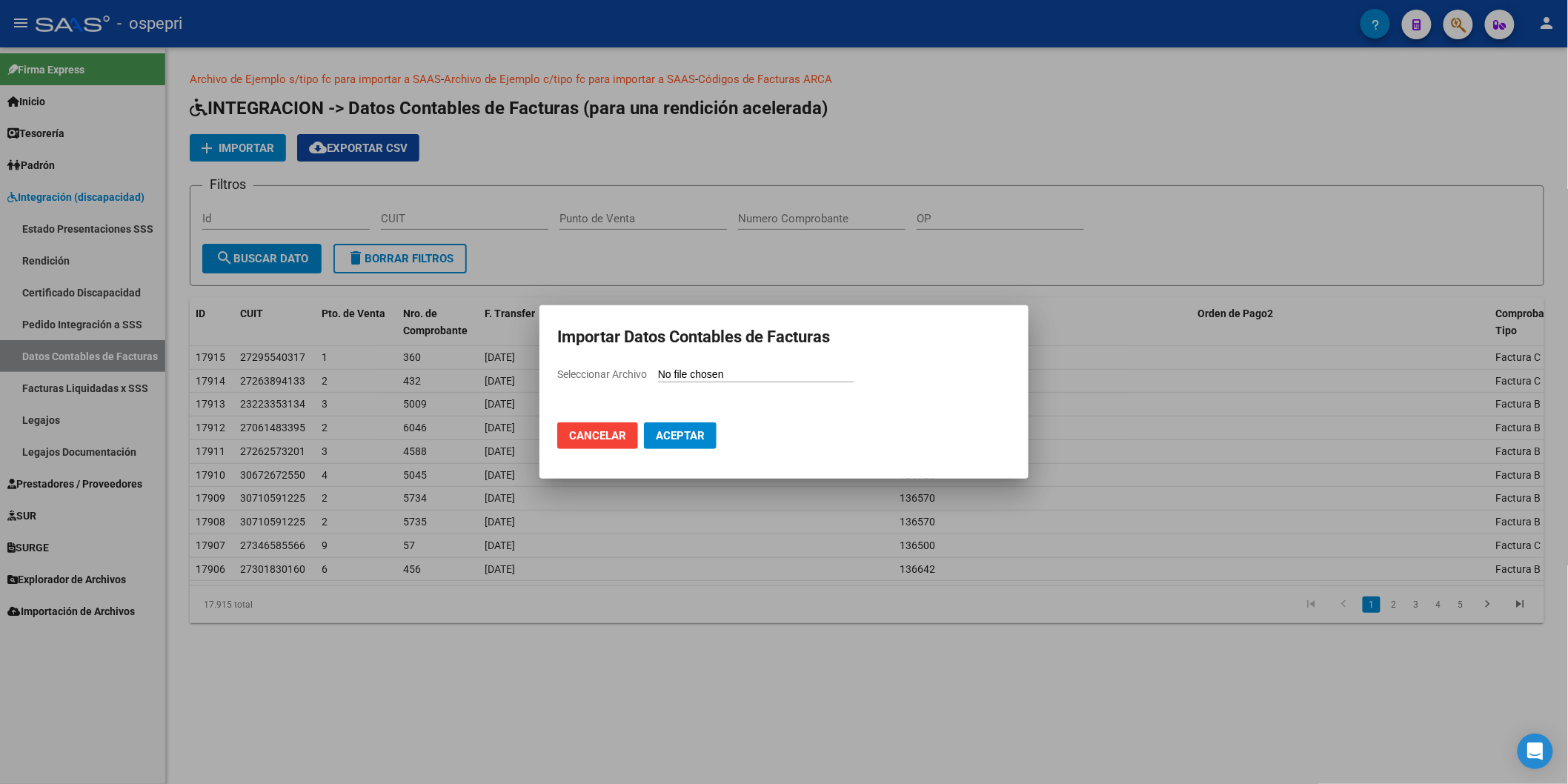
click at [732, 372] on input "Seleccionar Archivo" at bounding box center [755, 376] width 196 height 15
type input "C:\fakepath\ARCHIVO A IMPORTAR 202201.csv"
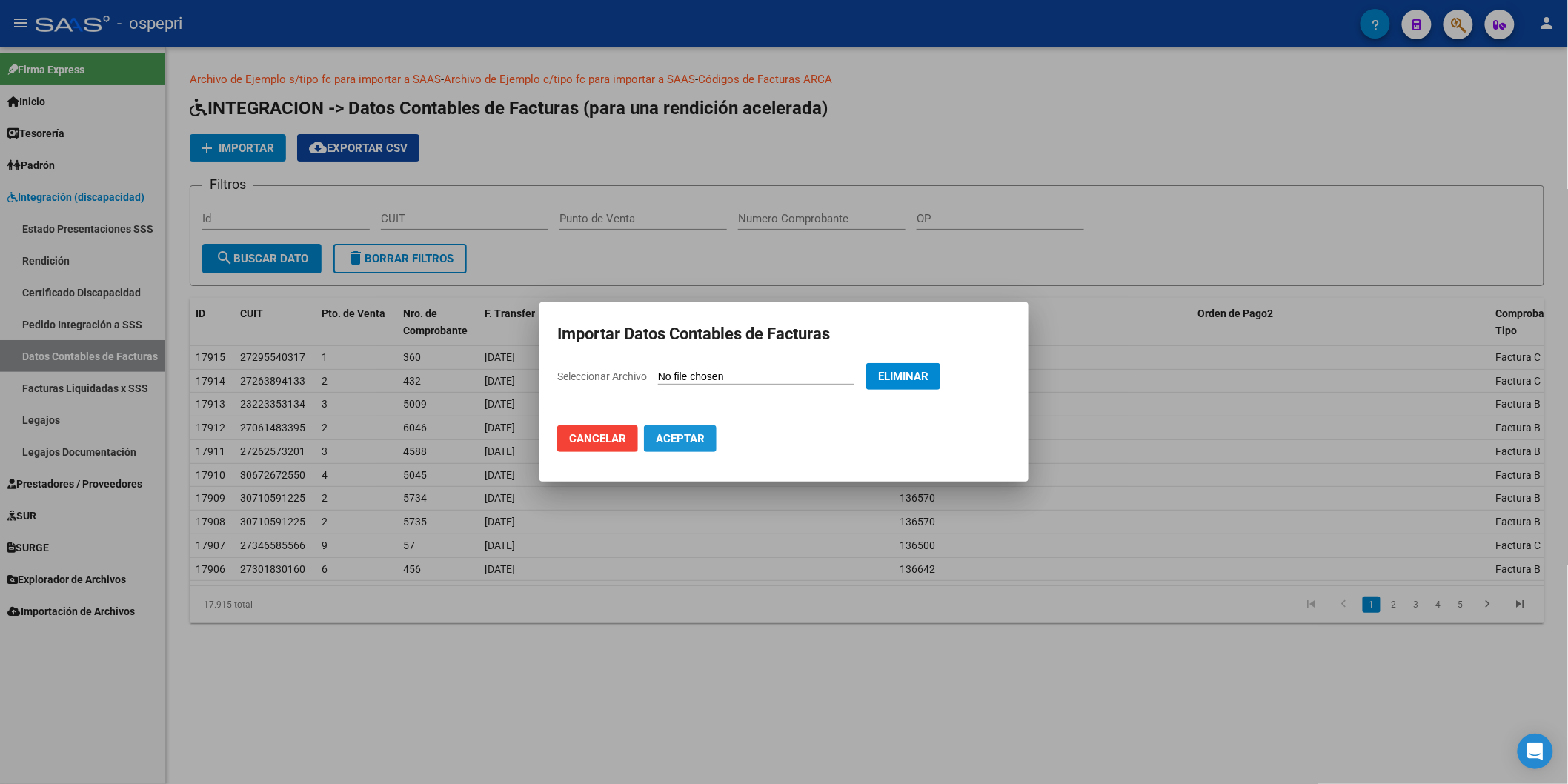
click at [672, 437] on span "Aceptar" at bounding box center [680, 439] width 49 height 14
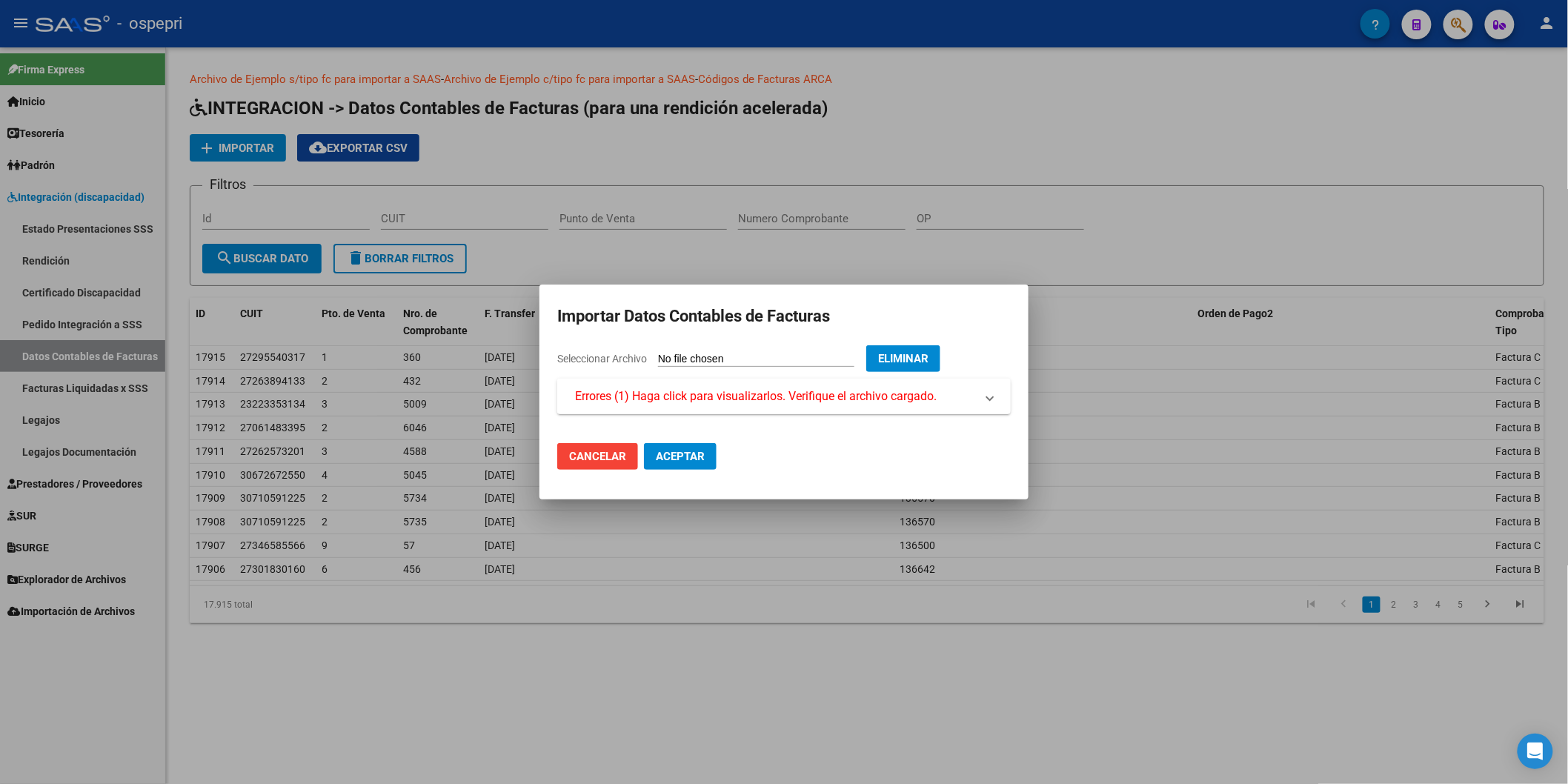
click at [736, 399] on span "Errores (1) Haga click para visualizarlos. Verifique el archivo cargado." at bounding box center [755, 397] width 362 height 17
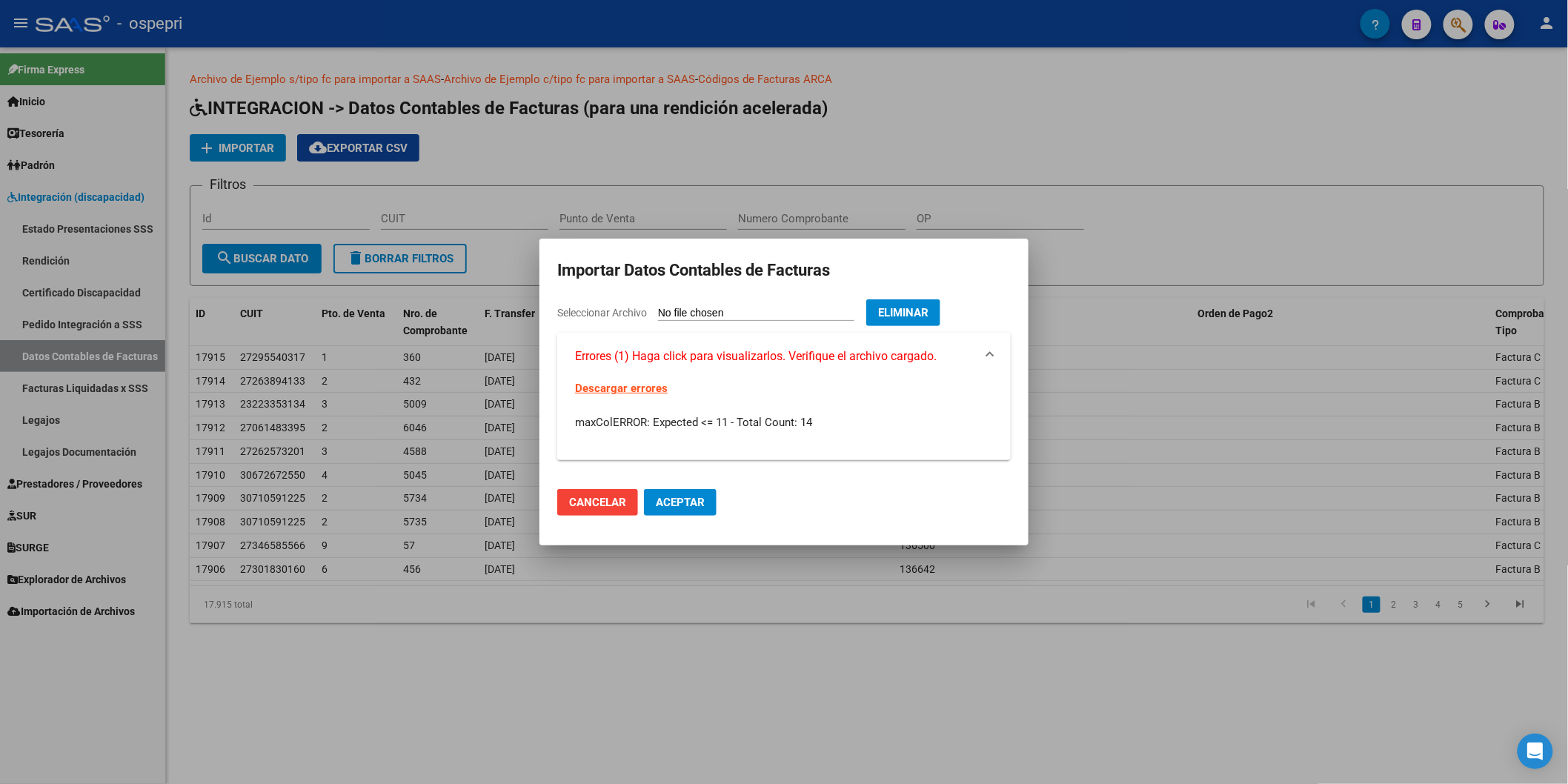
click at [640, 389] on link "Descargar errores" at bounding box center [621, 388] width 93 height 14
click at [929, 309] on span "Eliminar" at bounding box center [903, 313] width 50 height 14
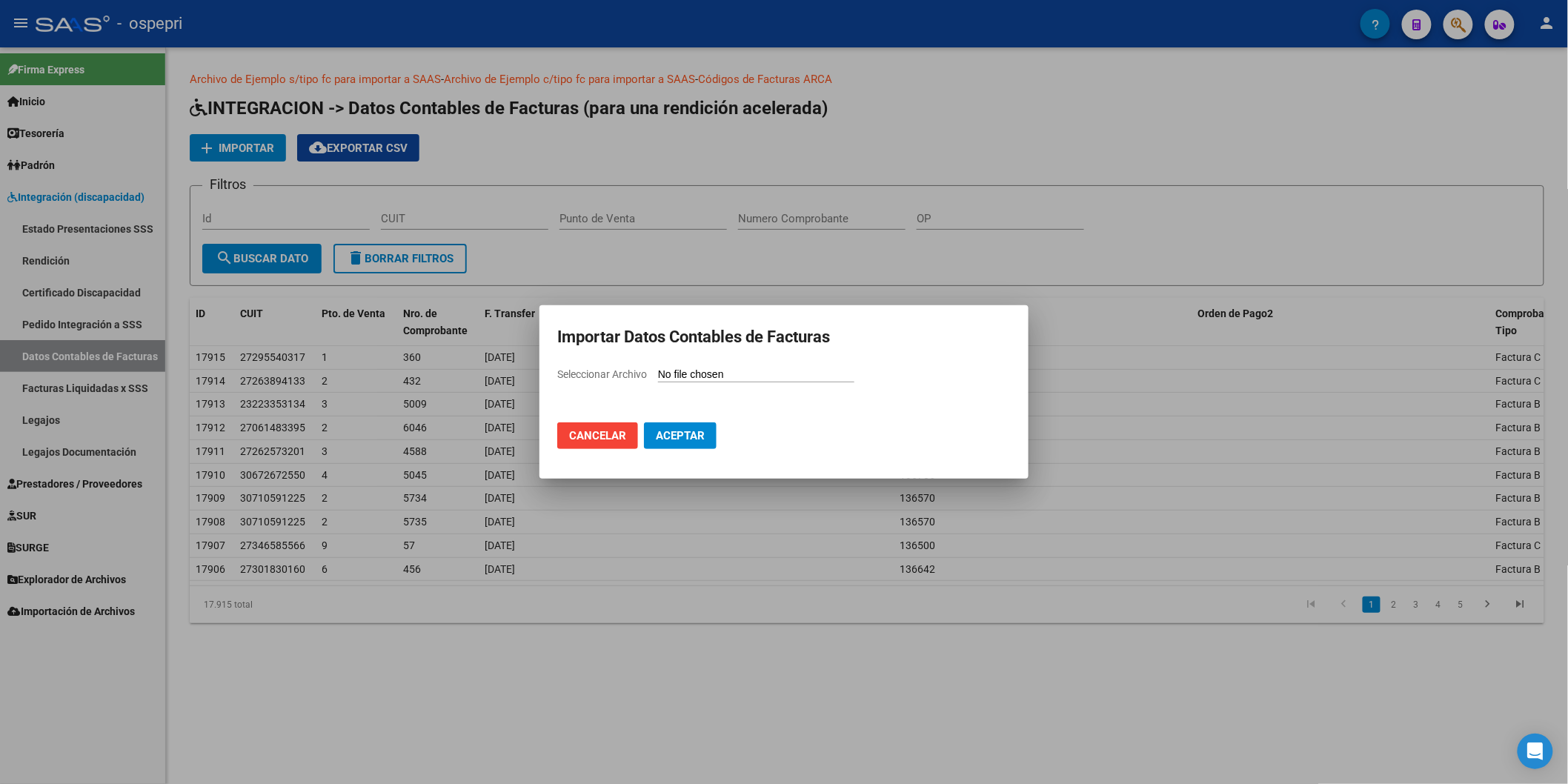
click at [680, 376] on input "Seleccionar Archivo" at bounding box center [755, 376] width 196 height 15
type input "C:\fakepath\ARCHIVO A IMPORTAR 202201.csv"
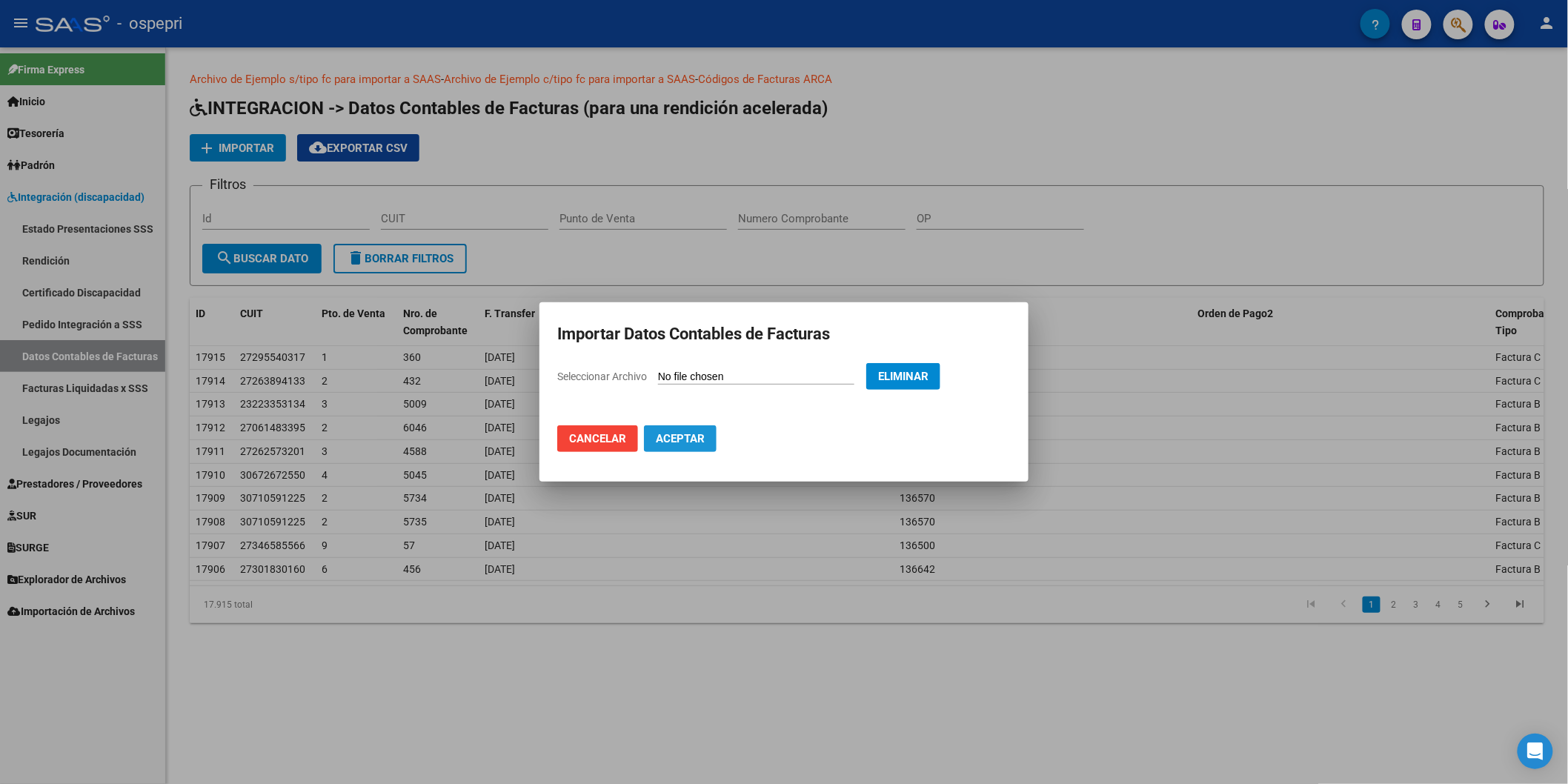
click at [691, 431] on button "Aceptar" at bounding box center [680, 439] width 73 height 27
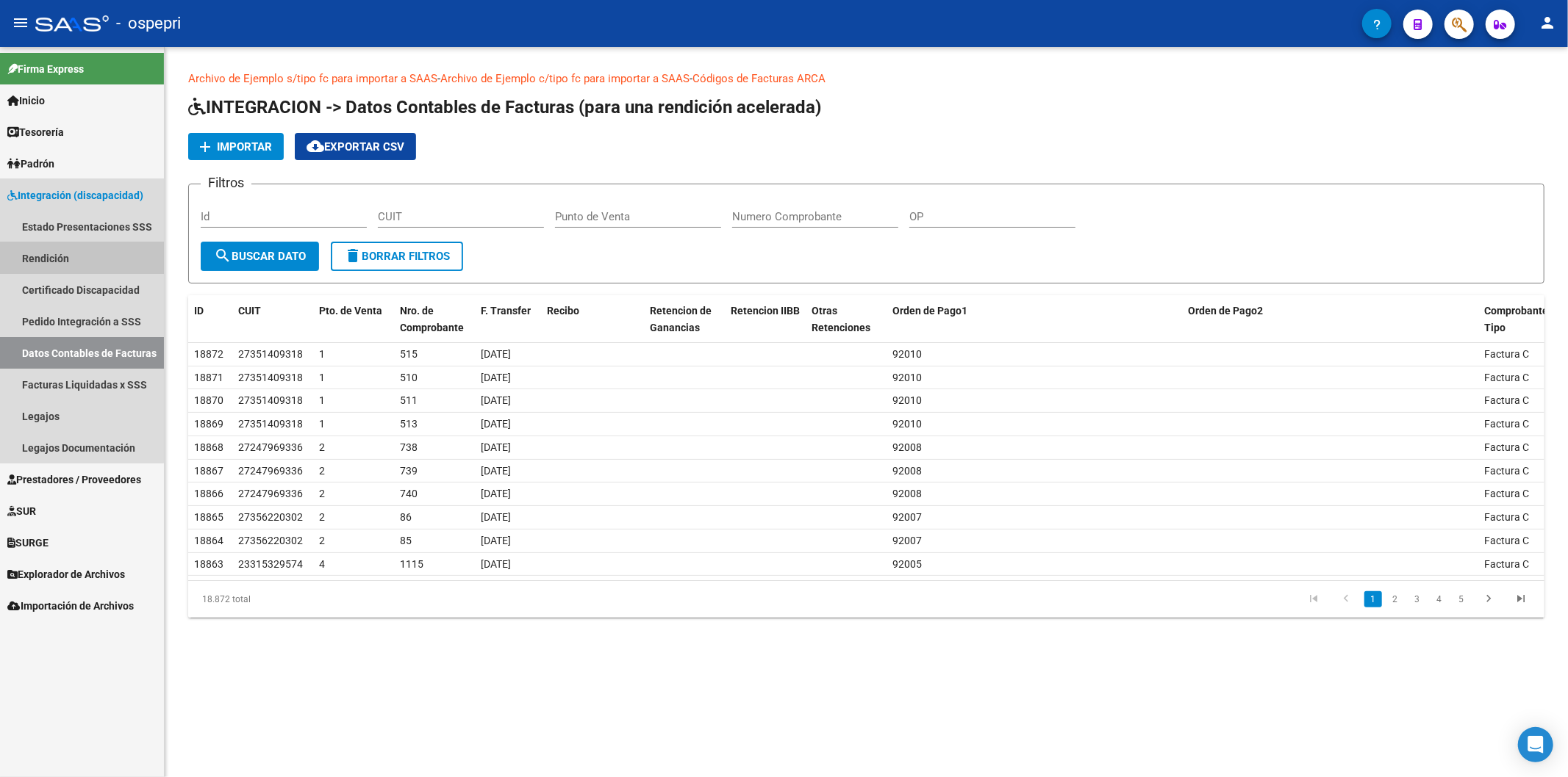
click at [58, 257] on link "Rendición" at bounding box center [82, 258] width 164 height 32
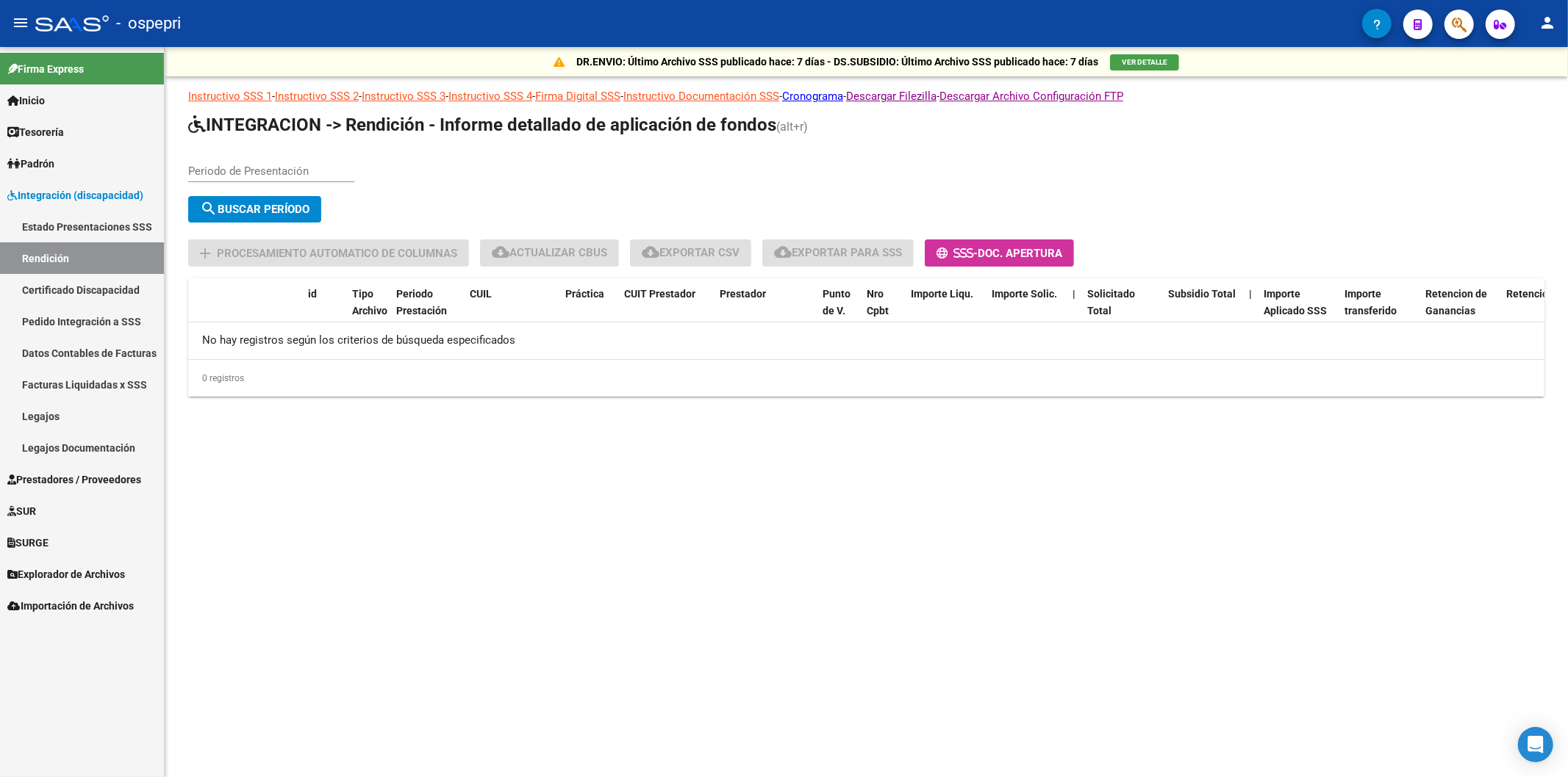
click at [234, 177] on input "Periodo de Presentación" at bounding box center [271, 172] width 166 height 13
type input "202201"
click at [257, 218] on button "search Buscar Período" at bounding box center [254, 209] width 133 height 27
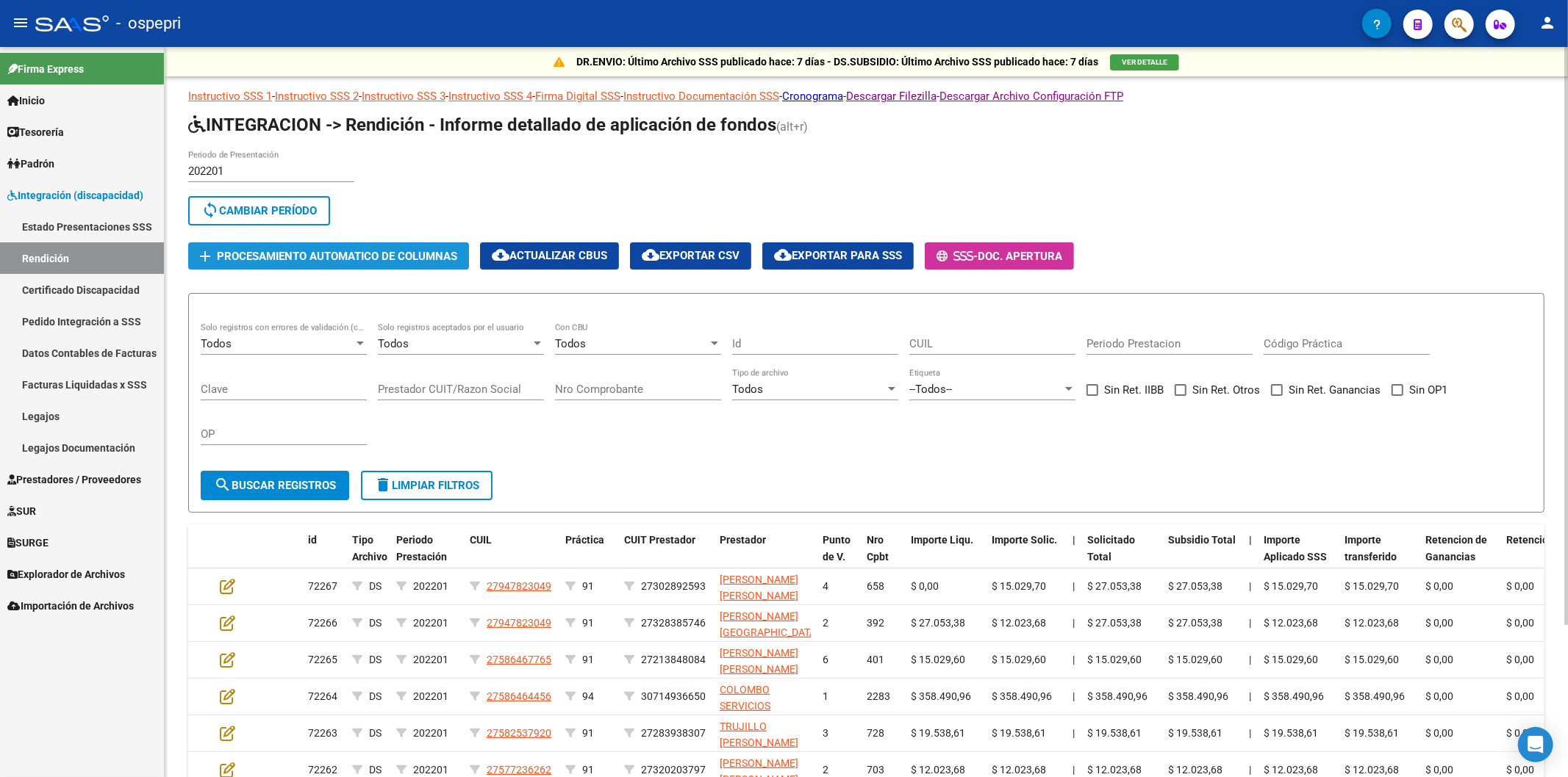
click at [393, 257] on span "Procesamiento automatico de columnas" at bounding box center [337, 256] width 240 height 13
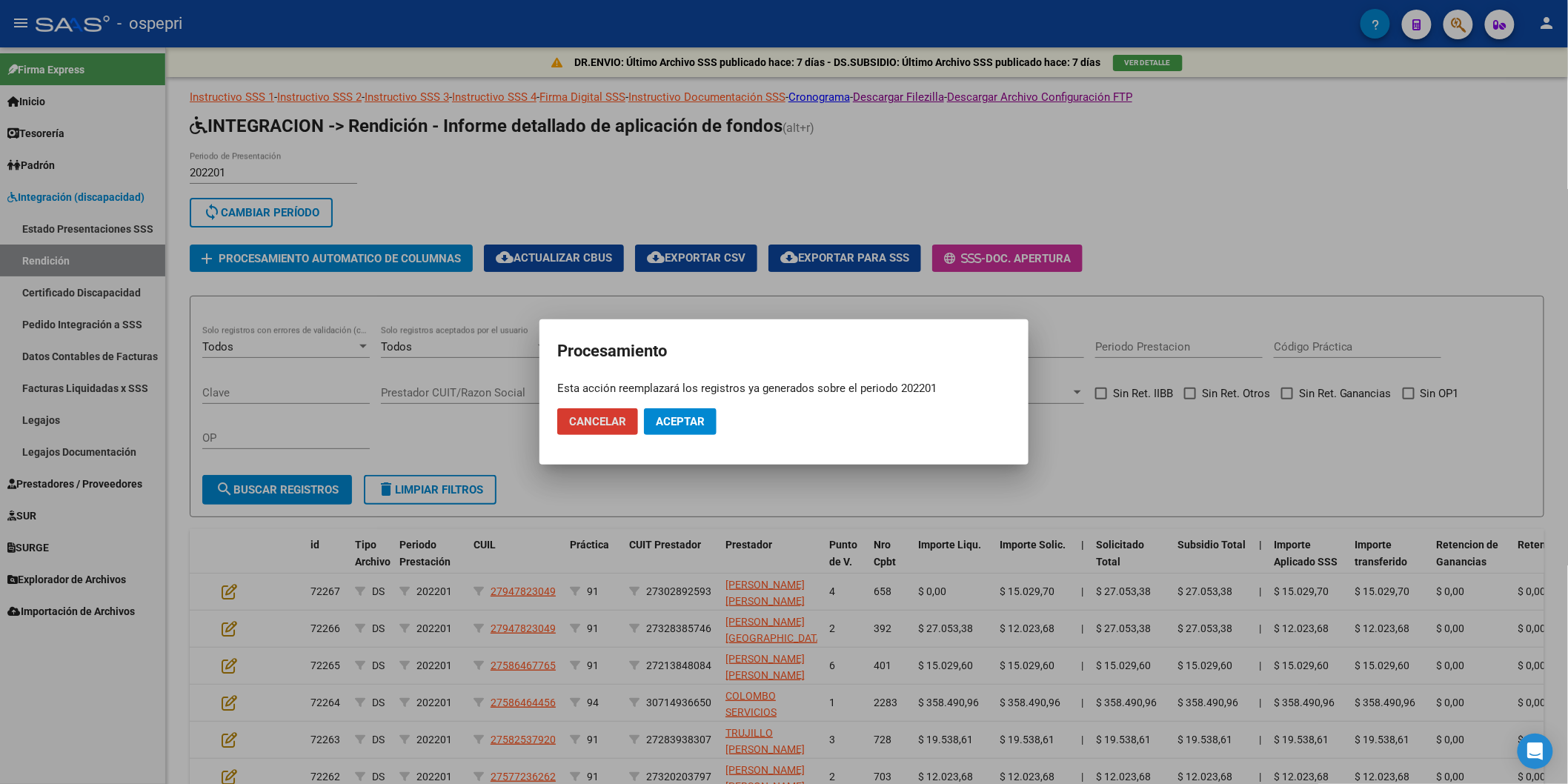
click at [685, 421] on span "Aceptar" at bounding box center [680, 422] width 49 height 14
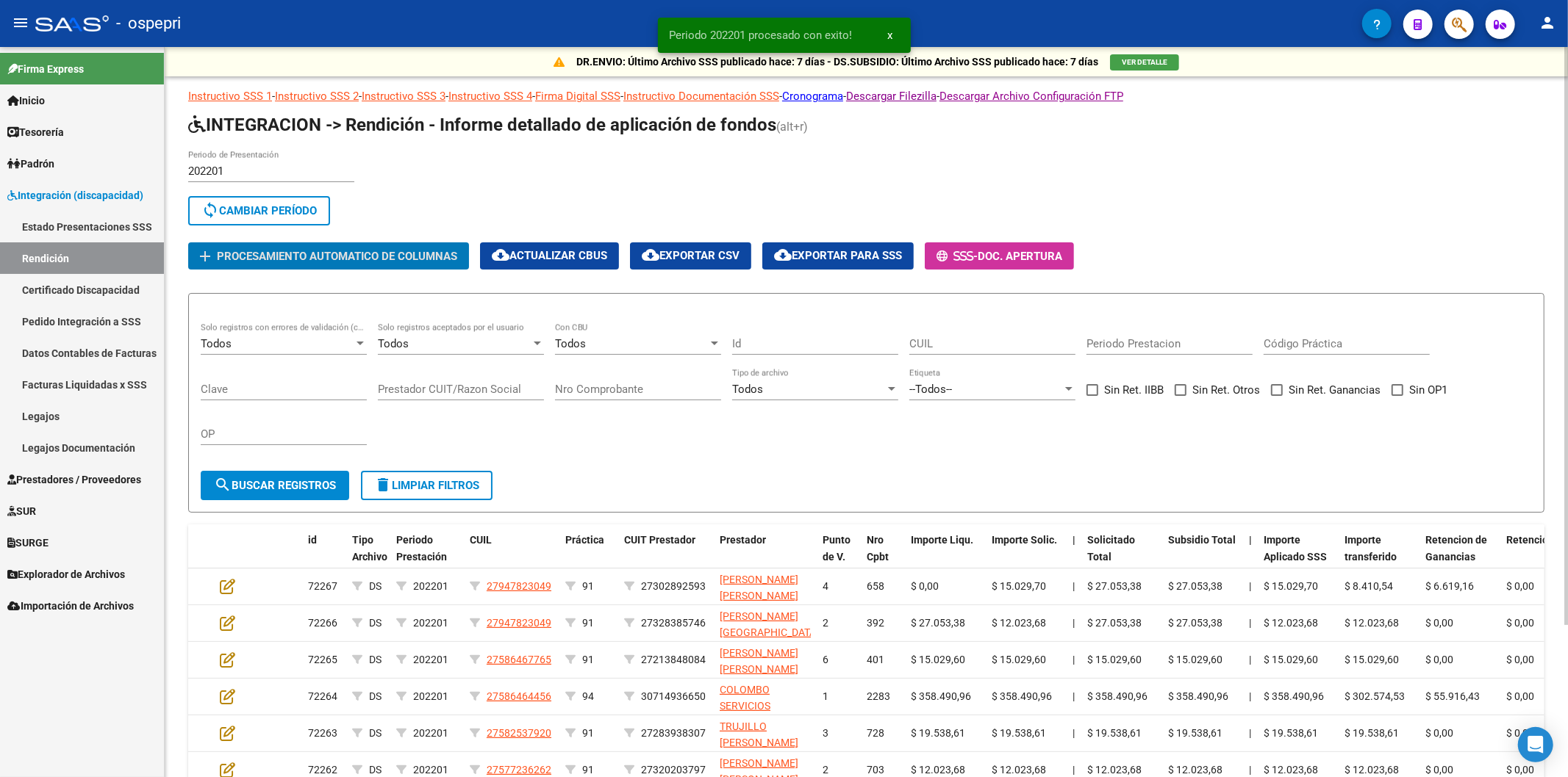
click at [287, 346] on div "Todos" at bounding box center [276, 344] width 153 height 13
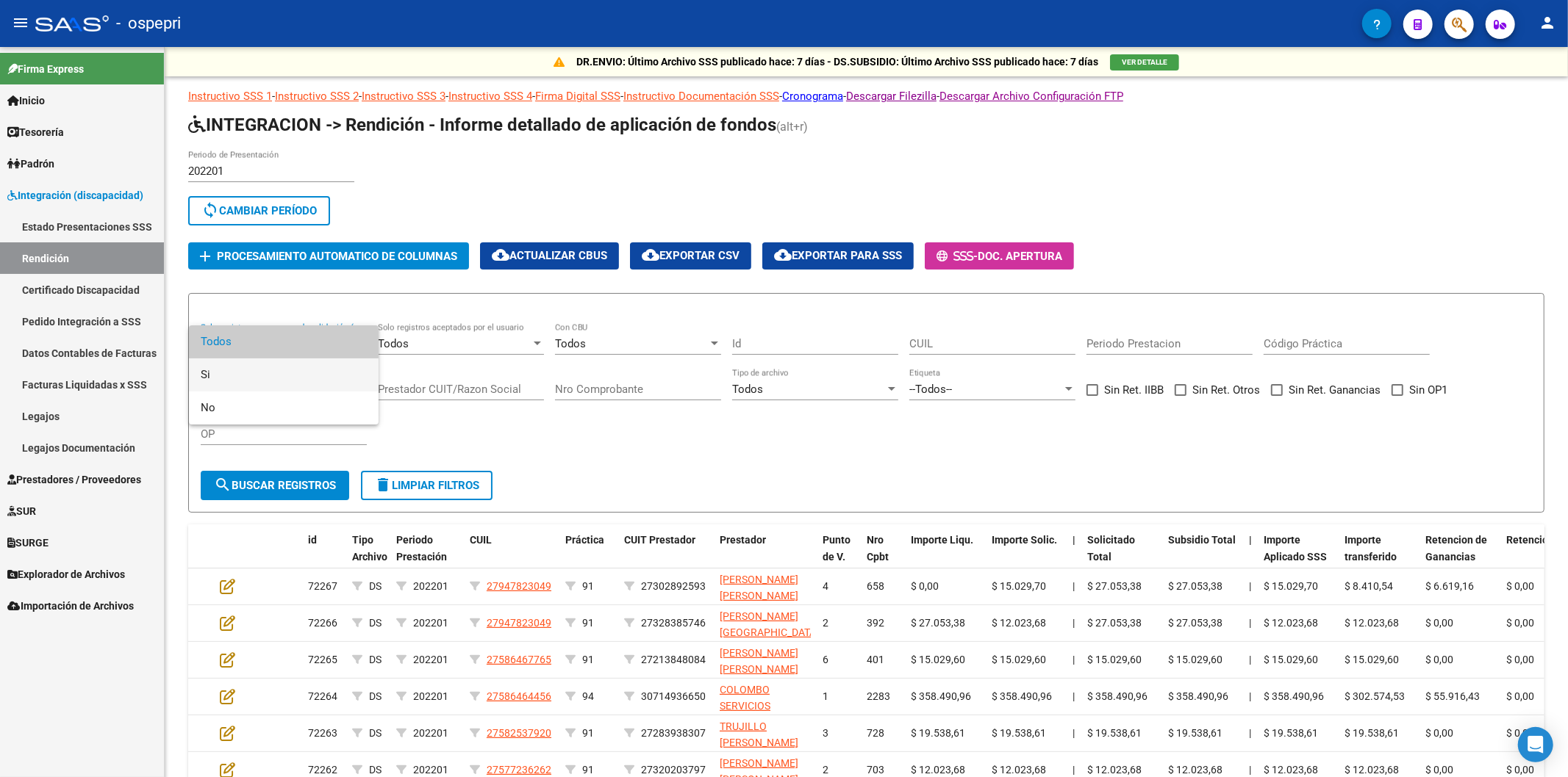
click at [291, 376] on span "Si" at bounding box center [283, 375] width 166 height 33
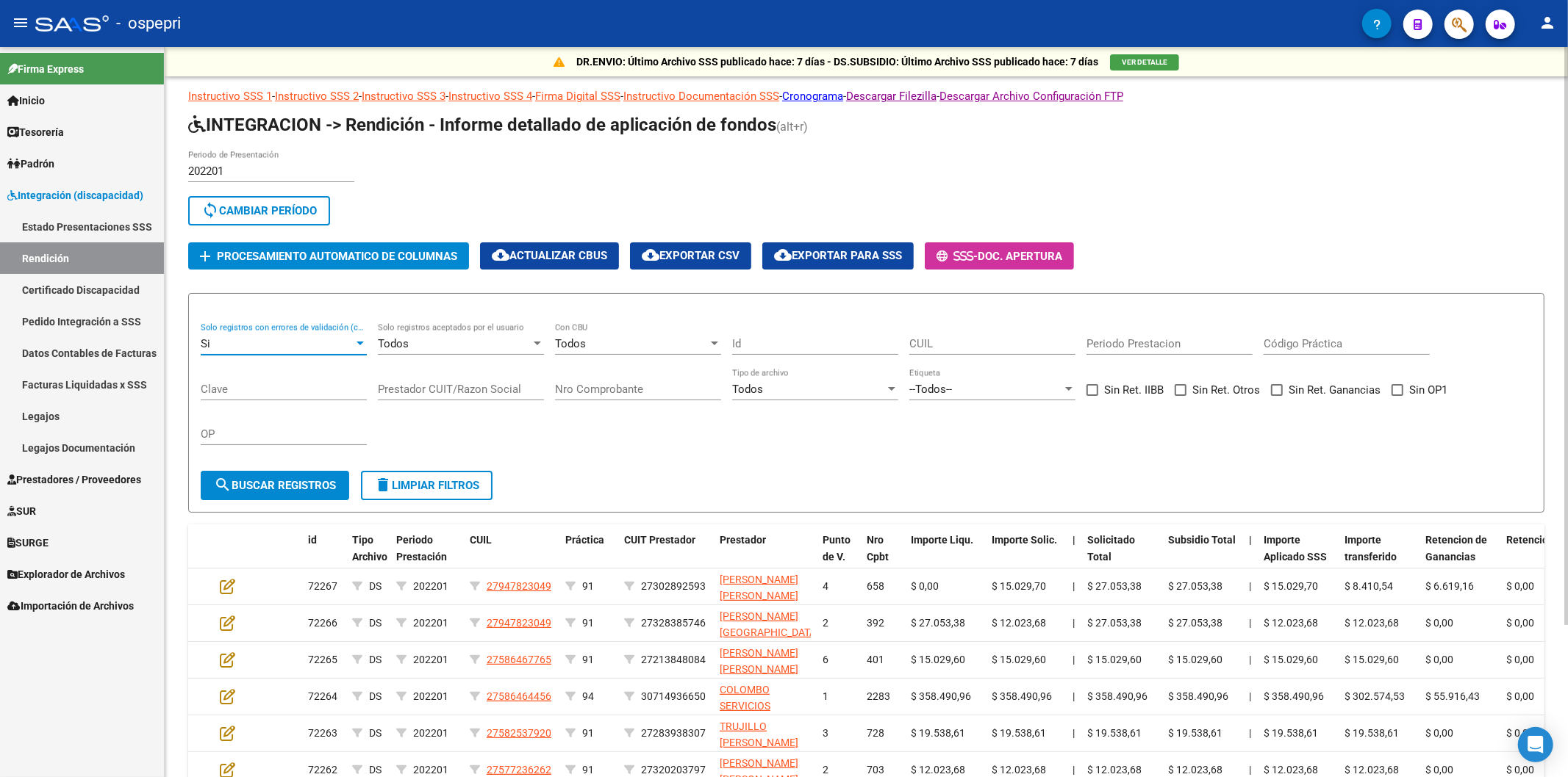
click at [309, 482] on span "search Buscar registros" at bounding box center [274, 485] width 122 height 13
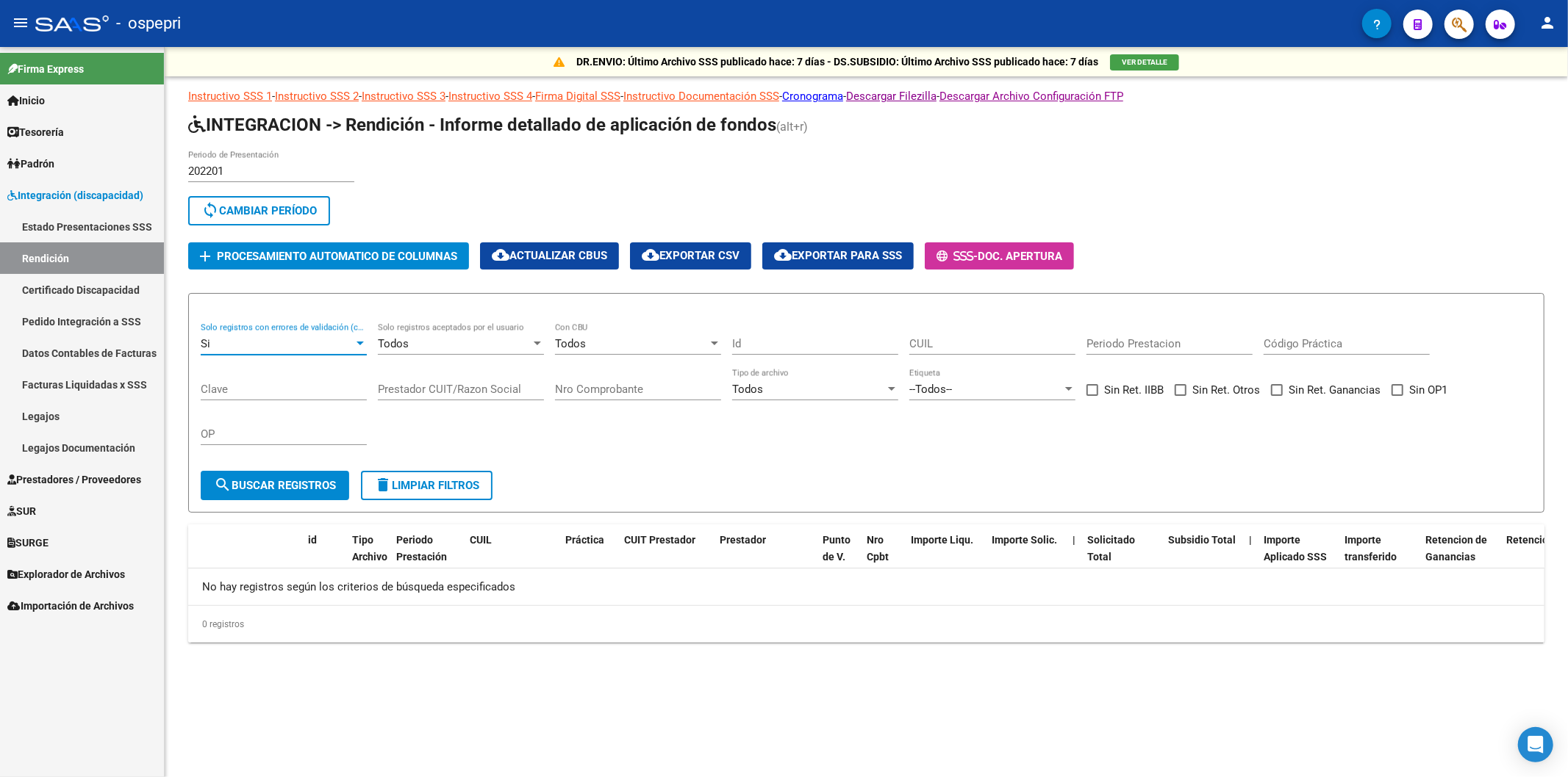
click at [307, 343] on div "Si" at bounding box center [276, 344] width 153 height 13
click at [307, 318] on span "Todos" at bounding box center [283, 309] width 166 height 33
click at [326, 479] on span "search Buscar registros" at bounding box center [274, 485] width 122 height 13
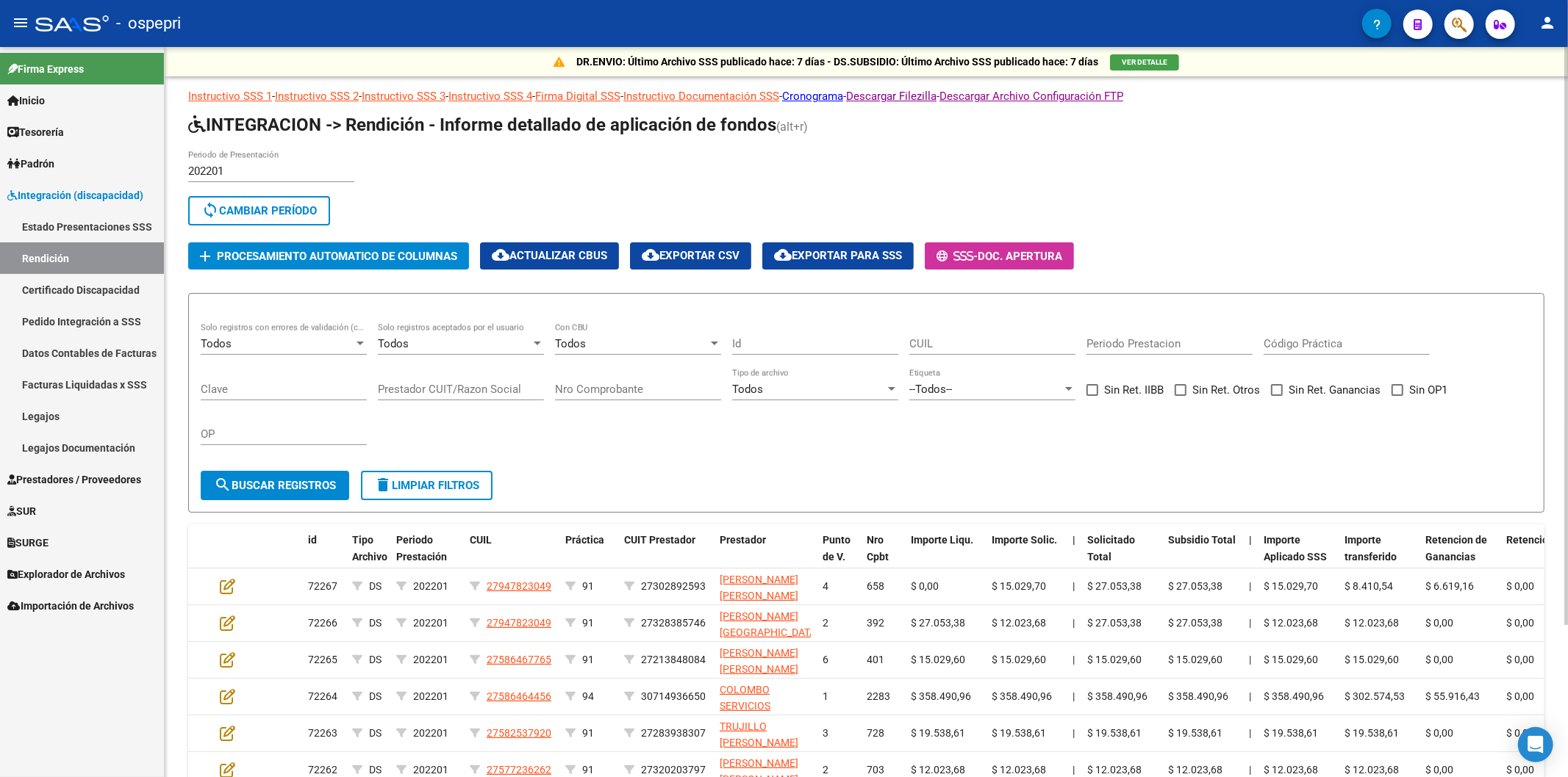
click at [705, 254] on span "cloud_download Exportar CSV" at bounding box center [691, 256] width 98 height 13
click at [860, 252] on span "cloud_download Exportar para SSS" at bounding box center [837, 256] width 128 height 13
click at [841, 213] on div "sync Cambiar Período" at bounding box center [739, 213] width 1103 height 35
click at [841, 252] on span "cloud_download Exportar para SSS" at bounding box center [837, 256] width 128 height 13
click at [101, 257] on link "Rendición" at bounding box center [82, 258] width 164 height 32
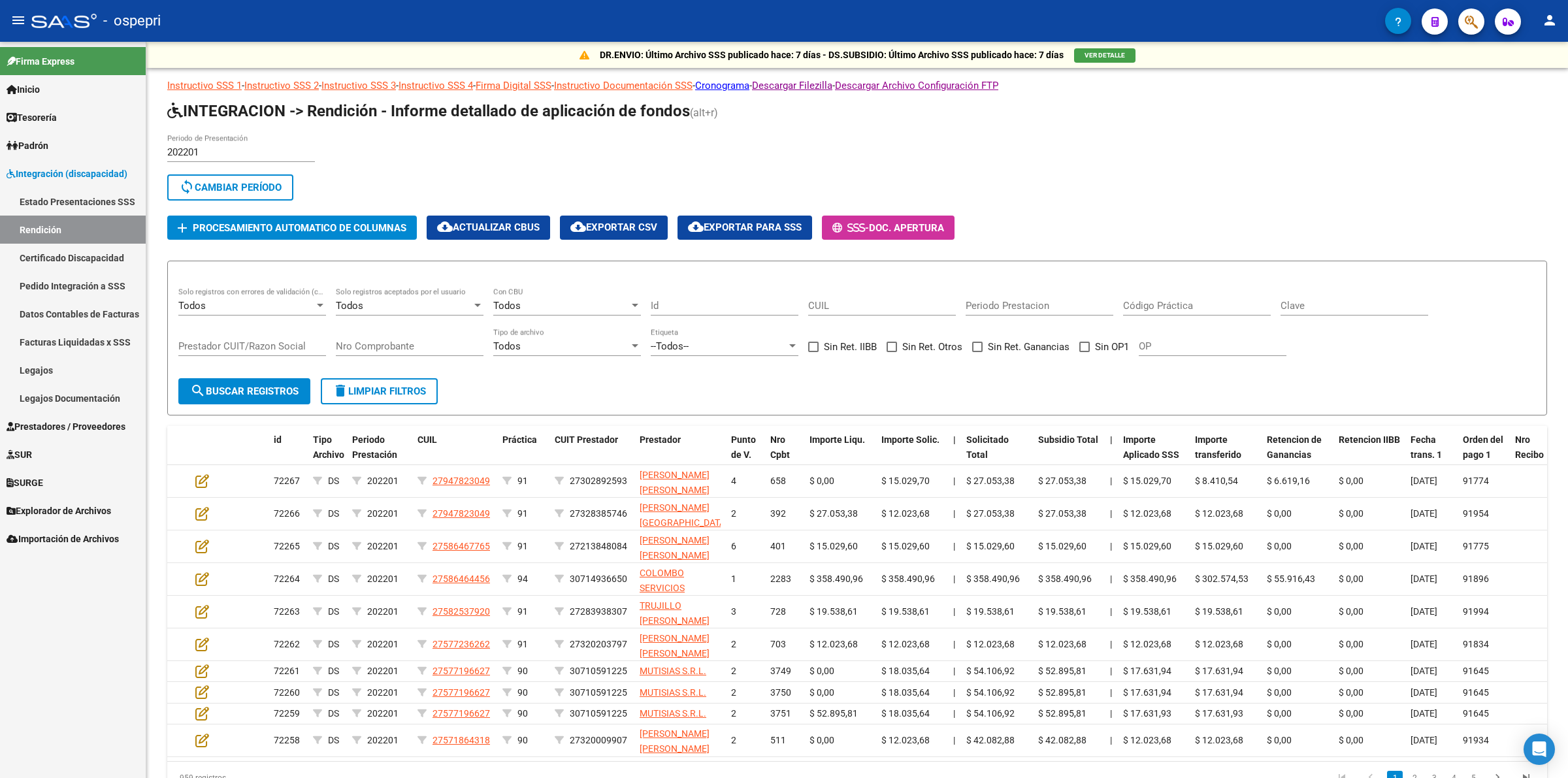
click at [73, 200] on link "Estado Presentaciones SSS" at bounding box center [73, 201] width 146 height 28
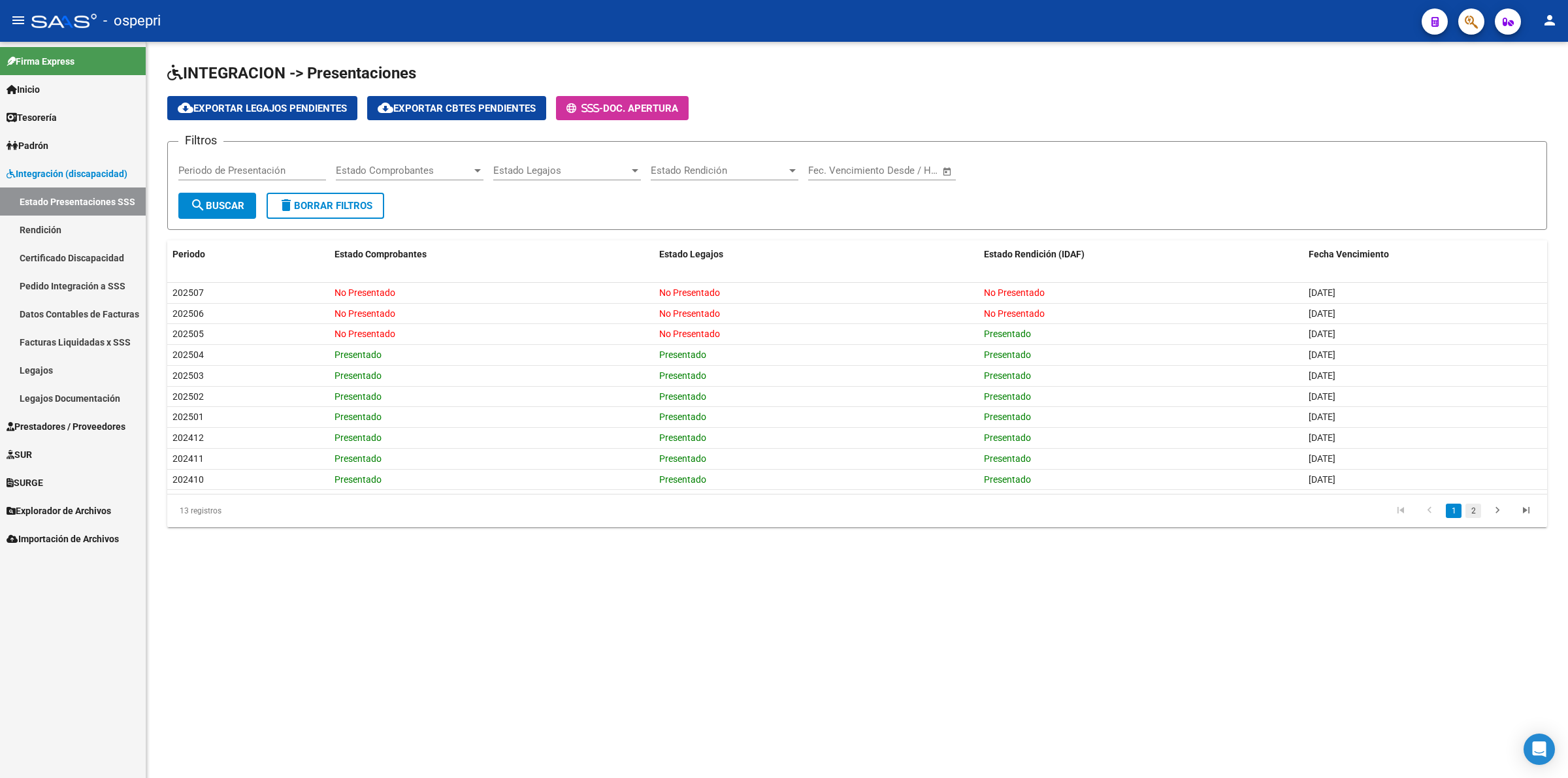
click at [1393, 511] on link "2" at bounding box center [1473, 510] width 15 height 15
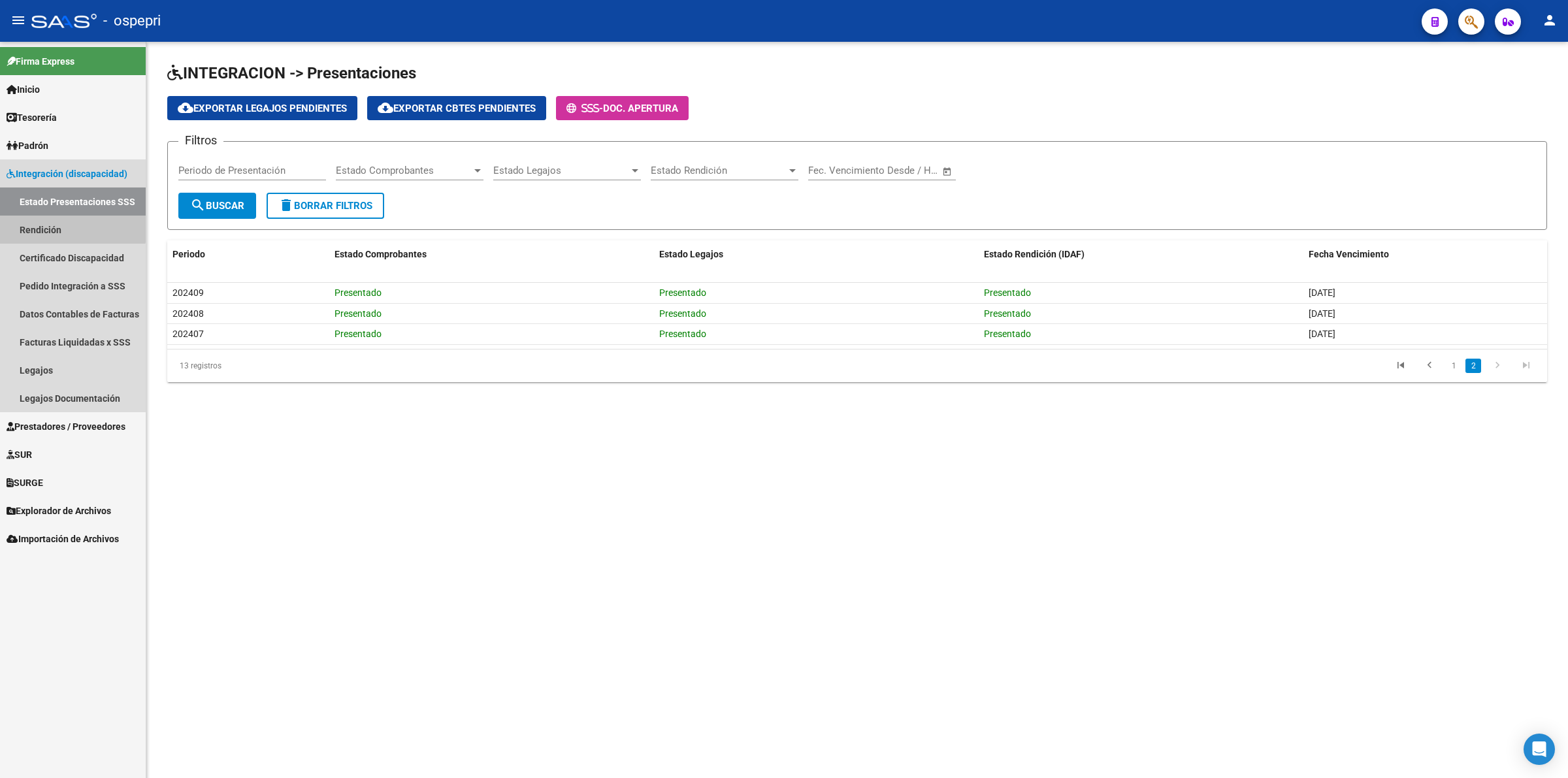
click at [67, 222] on link "Rendición" at bounding box center [73, 229] width 146 height 28
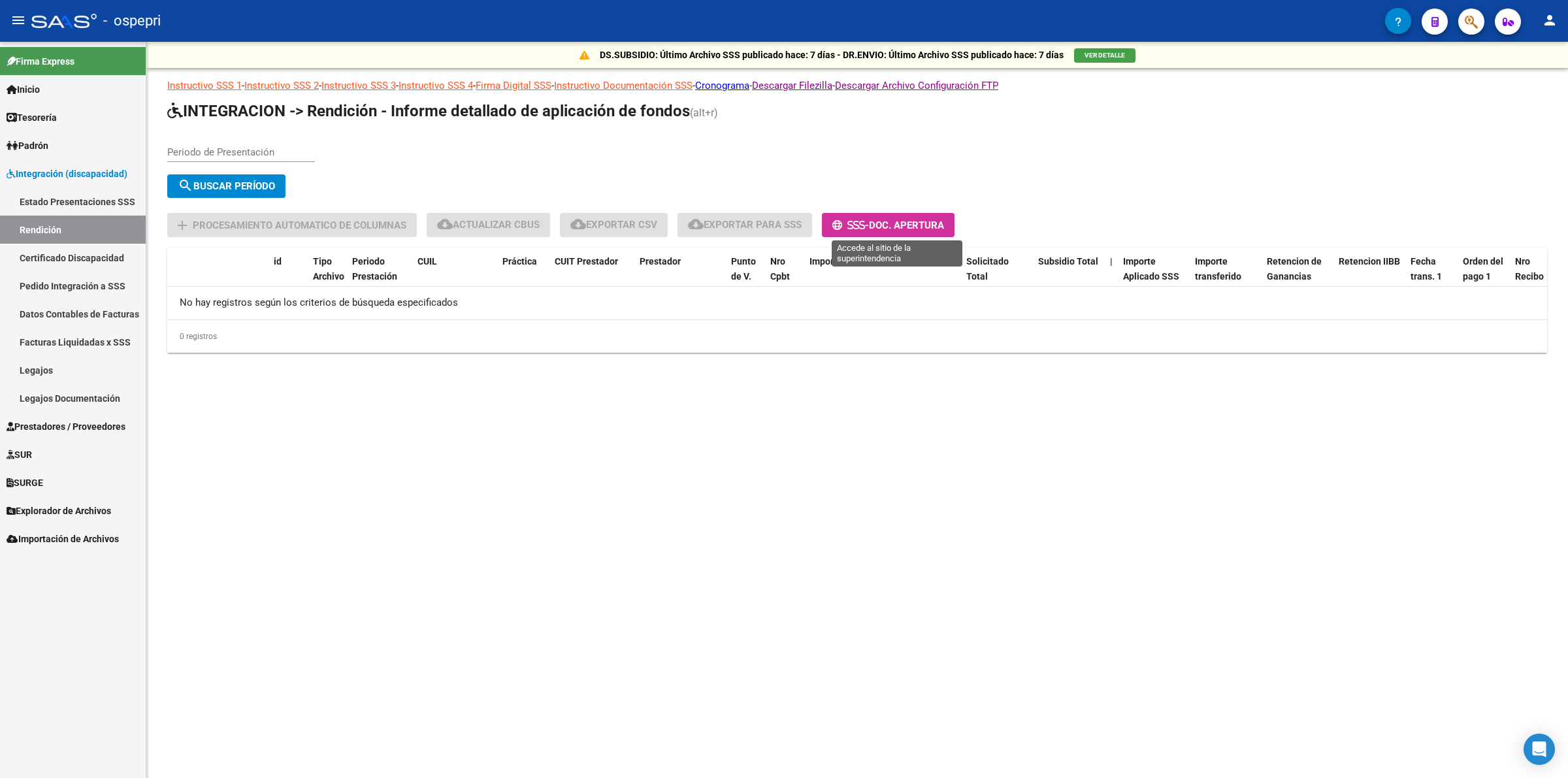
click at [936, 221] on span "Doc. Apertura" at bounding box center [907, 225] width 75 height 12
click at [99, 514] on span "Explorador de Archivos" at bounding box center [59, 510] width 105 height 15
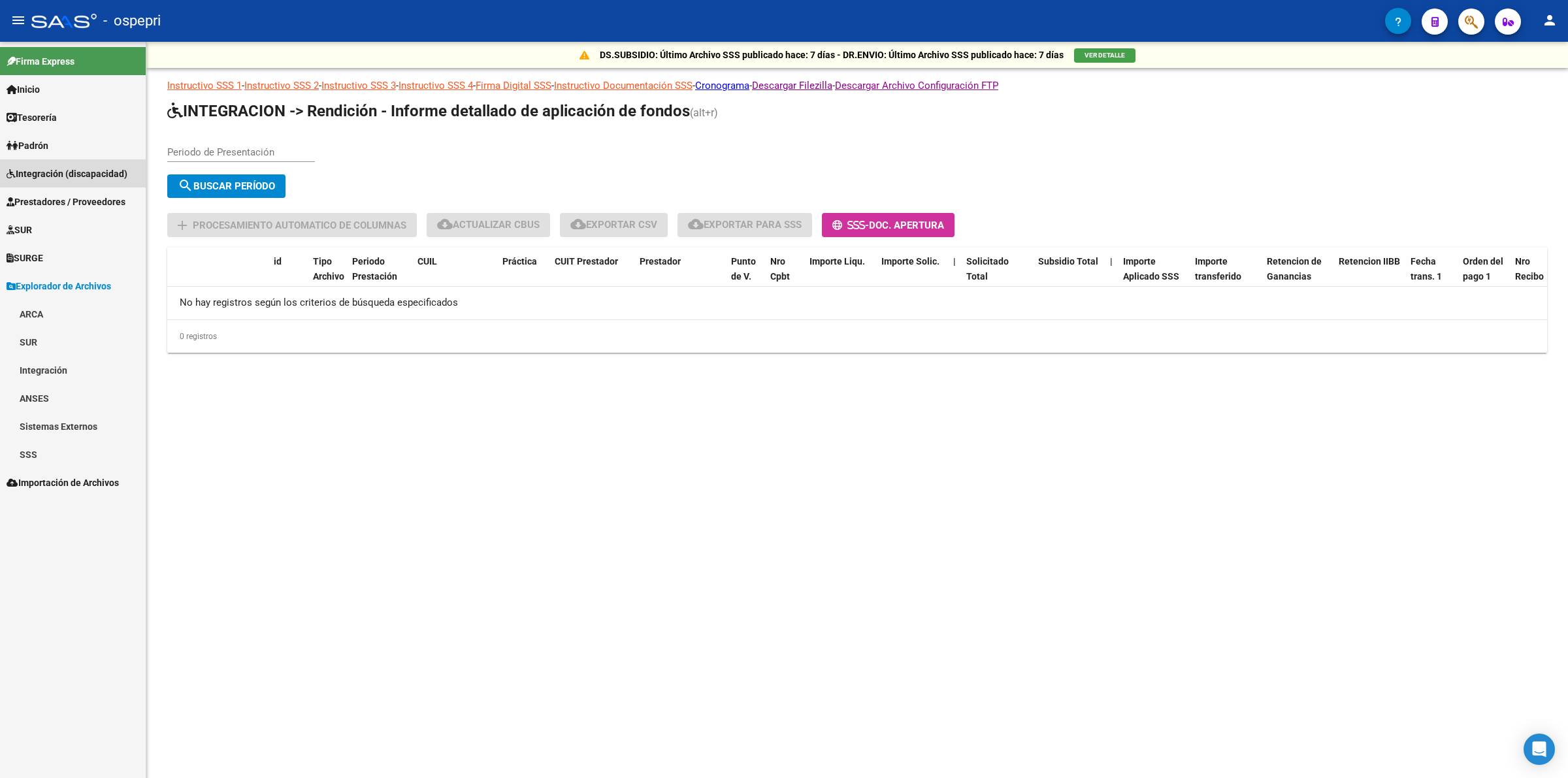
click at [110, 164] on link "Integración (discapacidad)" at bounding box center [73, 173] width 146 height 28
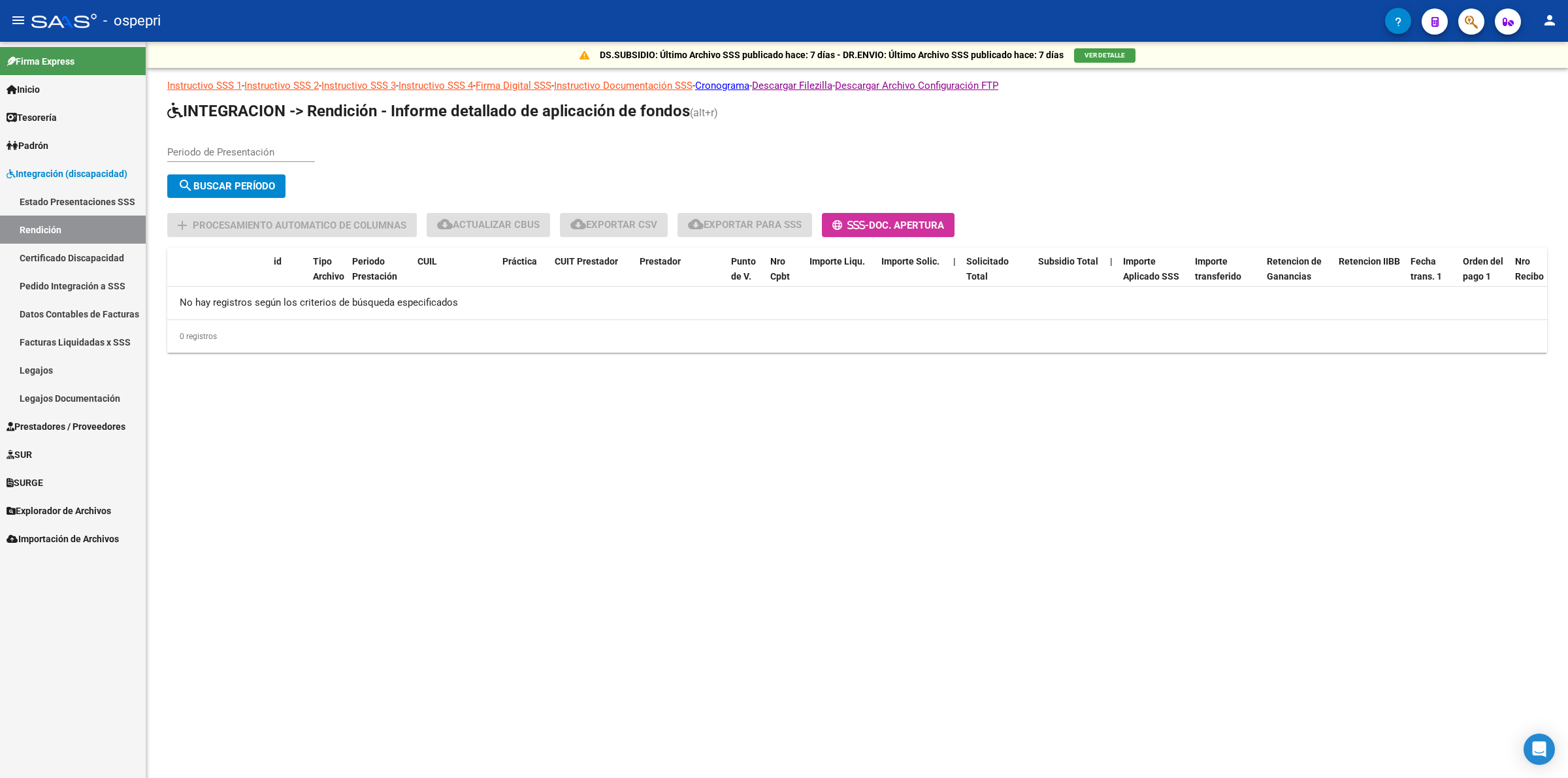
click at [119, 206] on link "Estado Presentaciones SSS" at bounding box center [73, 201] width 146 height 28
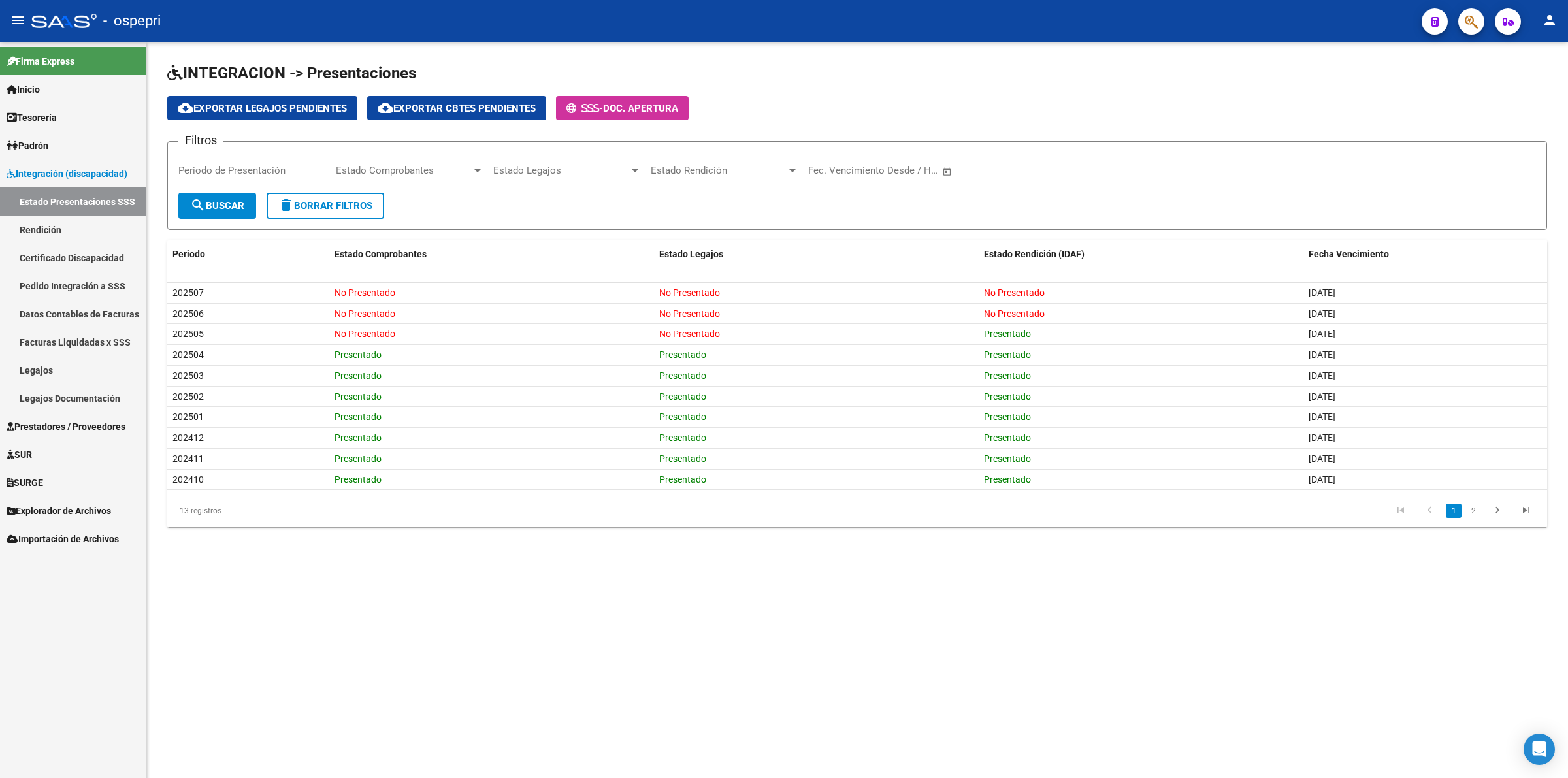
click at [266, 174] on input "Periodo de Presentación" at bounding box center [252, 171] width 148 height 12
type input "202201"
click at [206, 201] on span "search Buscar" at bounding box center [218, 206] width 55 height 12
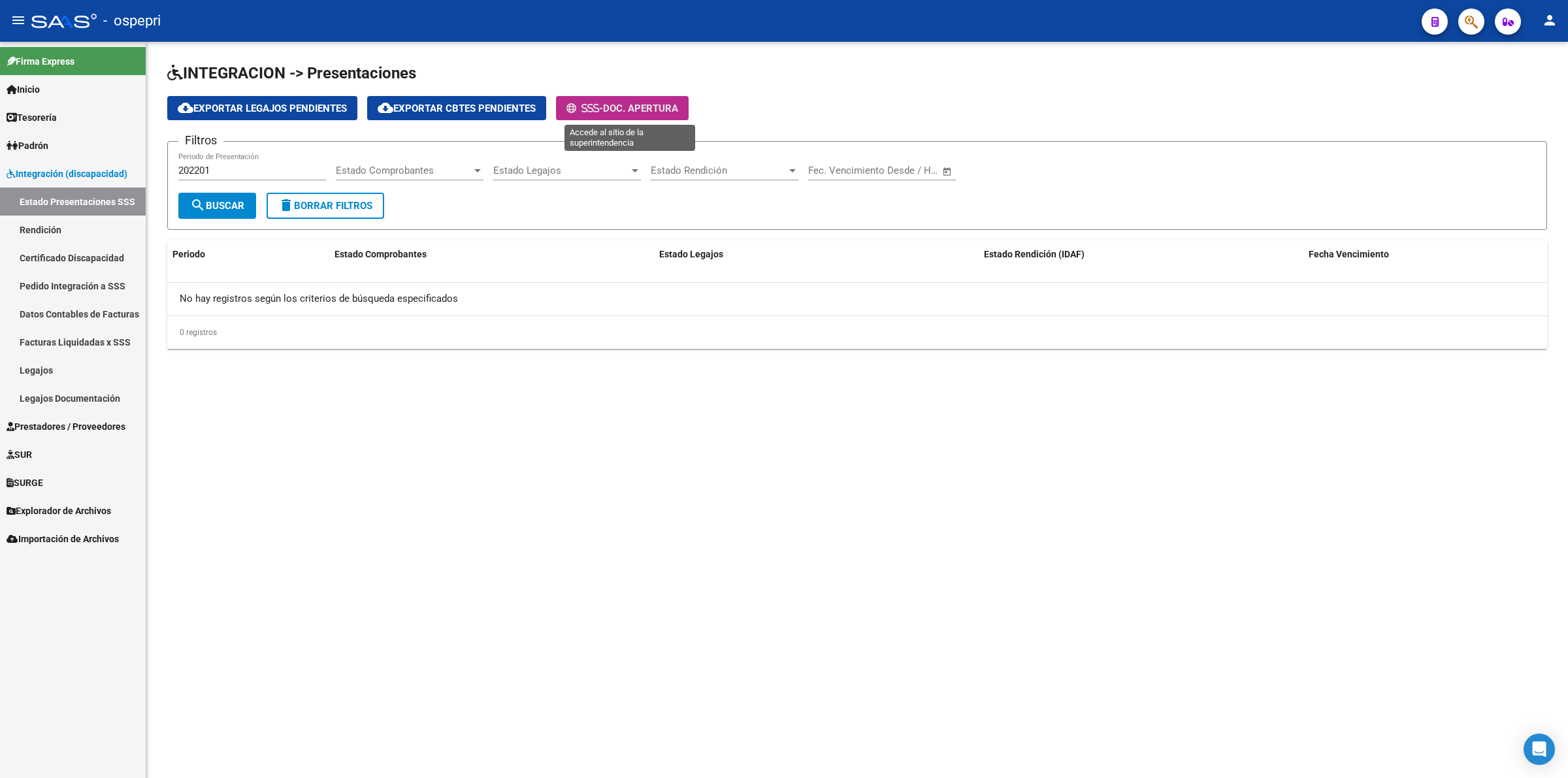
click at [661, 107] on span "Doc. Apertura" at bounding box center [641, 108] width 75 height 12
click at [48, 422] on span "Prestadores / Proveedores" at bounding box center [66, 427] width 119 height 15
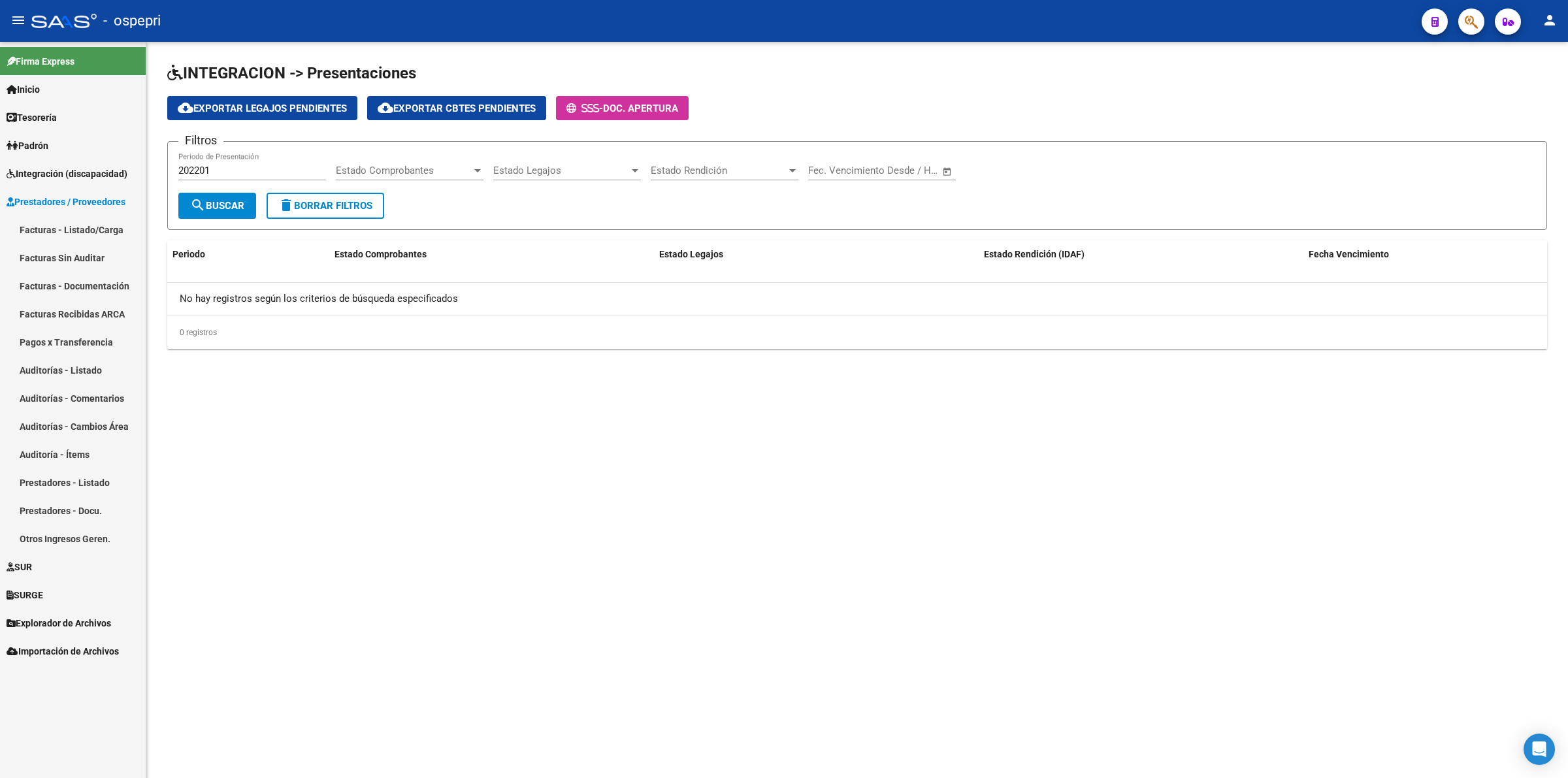
click at [70, 224] on link "Facturas - Listado/Carga" at bounding box center [73, 229] width 146 height 28
